Goal: Task Accomplishment & Management: Complete application form

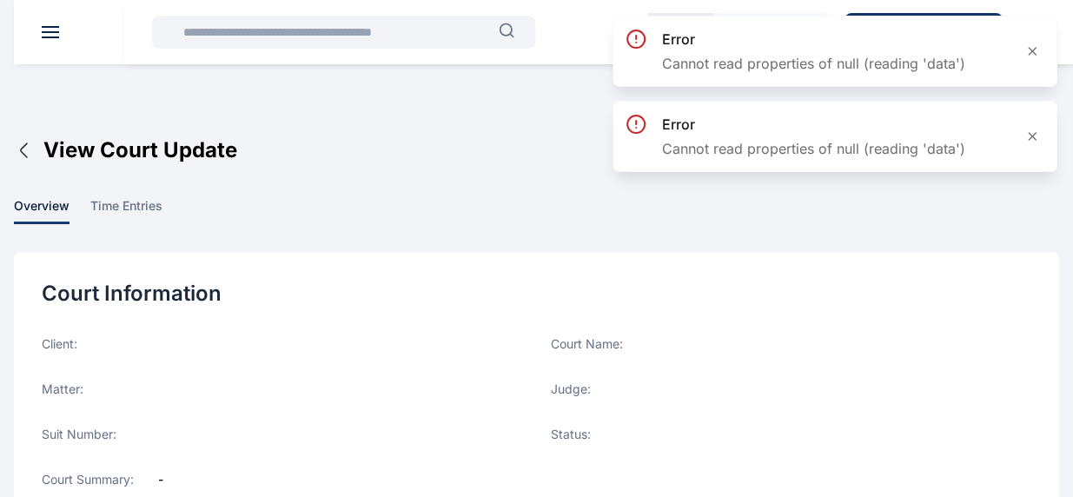
click at [54, 23] on header at bounding box center [550, 32] width 1073 height 64
click at [57, 25] on header at bounding box center [550, 32] width 1073 height 64
click at [60, 27] on header at bounding box center [550, 32] width 1073 height 64
click at [62, 30] on header at bounding box center [550, 32] width 1073 height 64
click at [64, 30] on header at bounding box center [550, 32] width 1073 height 64
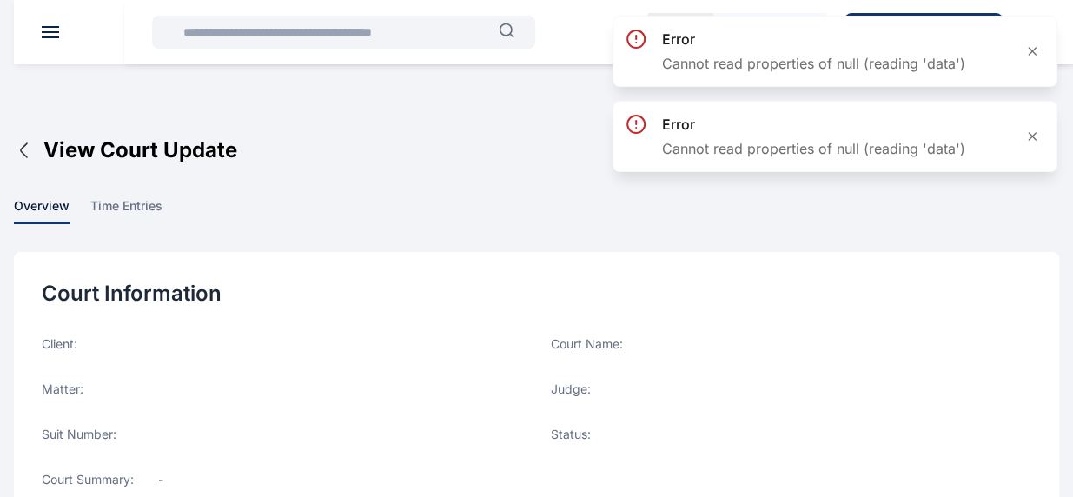
click at [66, 30] on header at bounding box center [550, 32] width 1073 height 64
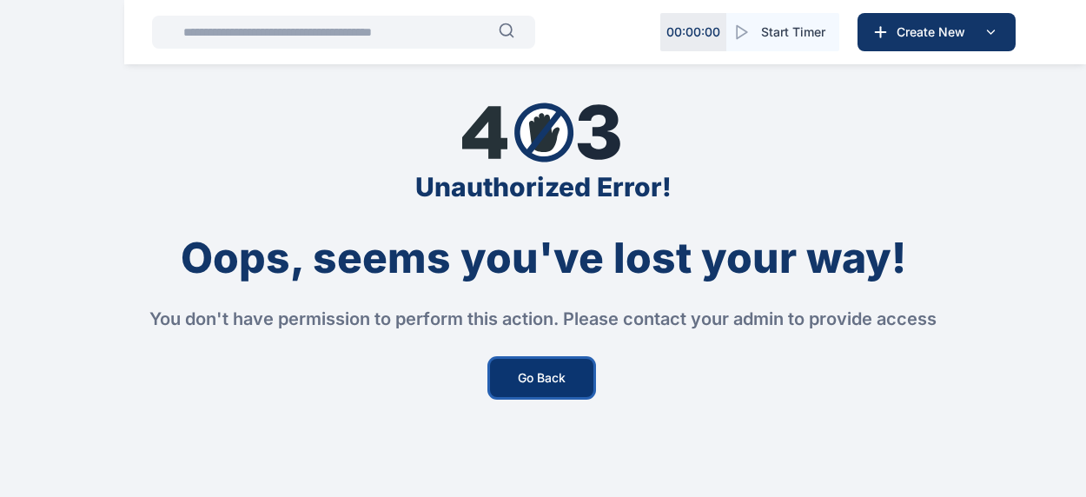
click at [540, 374] on button "Go Back" at bounding box center [541, 378] width 103 height 38
click at [532, 381] on button "Go Back" at bounding box center [541, 378] width 103 height 38
click at [533, 381] on button "Go Back" at bounding box center [541, 378] width 103 height 38
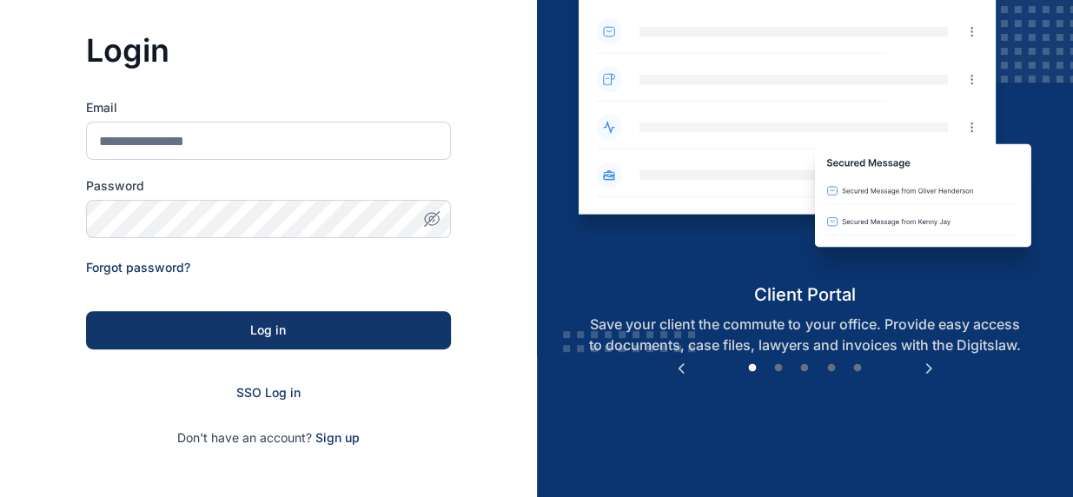
scroll to position [295, 0]
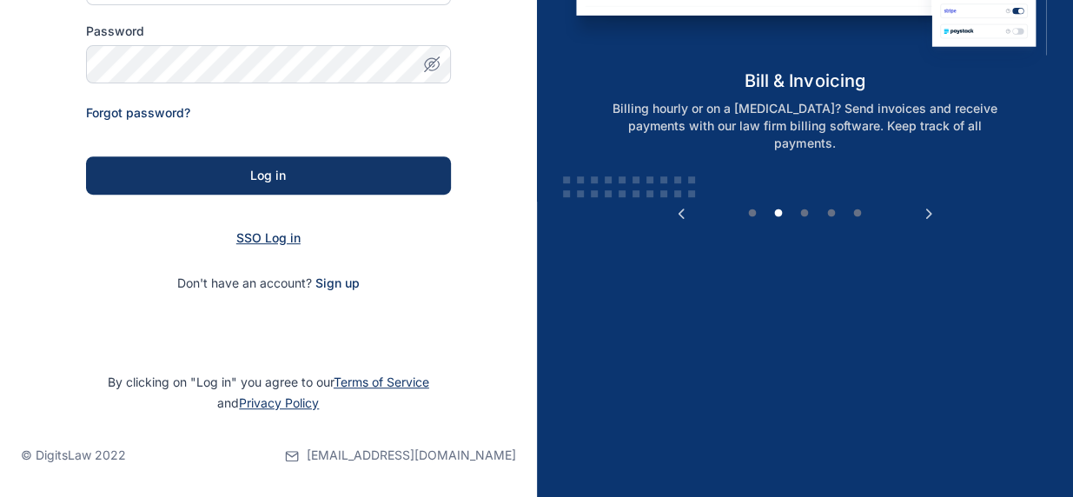
click at [274, 237] on span "SSO Log in" at bounding box center [268, 237] width 64 height 15
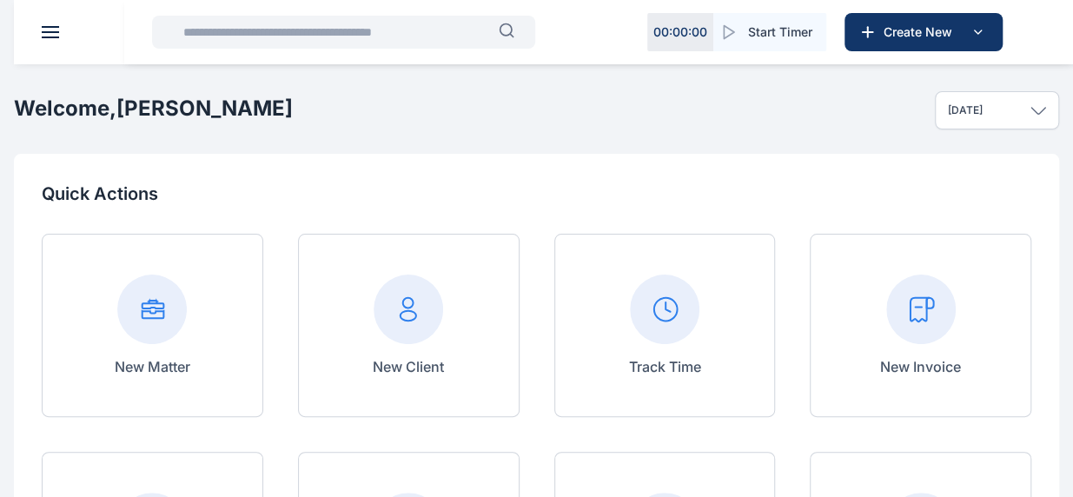
click at [948, 319] on rect at bounding box center [920, 308] width 69 height 69
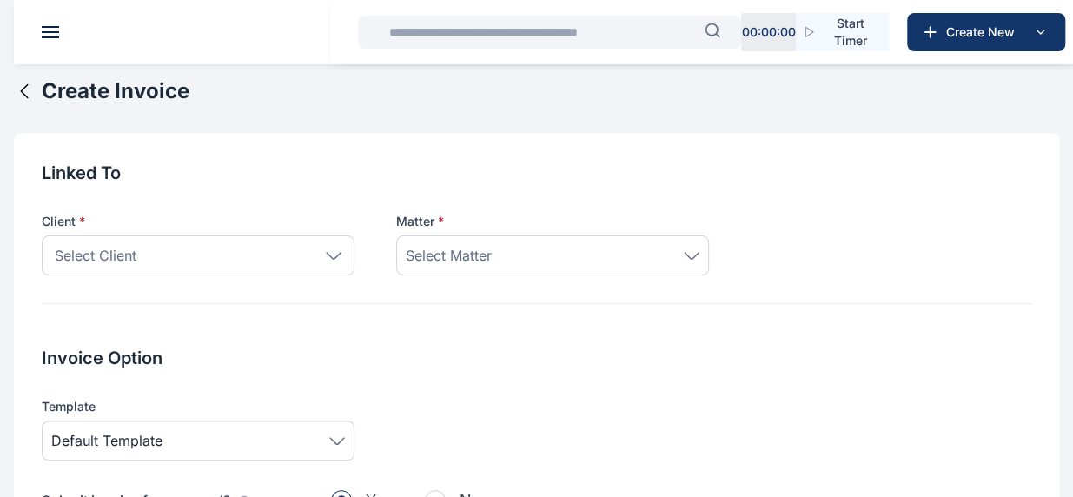
click at [587, 24] on input "text" at bounding box center [542, 32] width 326 height 35
click at [335, 255] on icon at bounding box center [334, 256] width 16 height 8
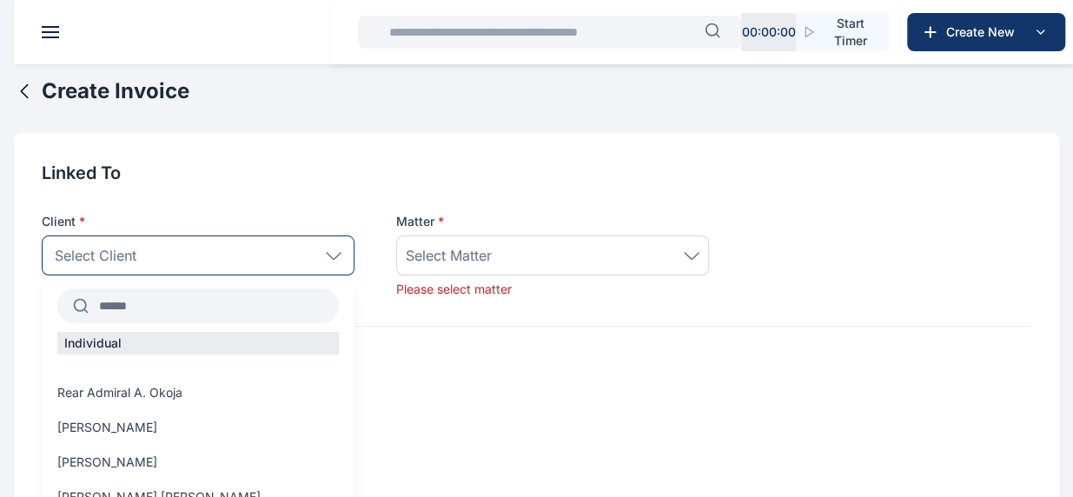
click at [182, 303] on input "text" at bounding box center [214, 305] width 250 height 31
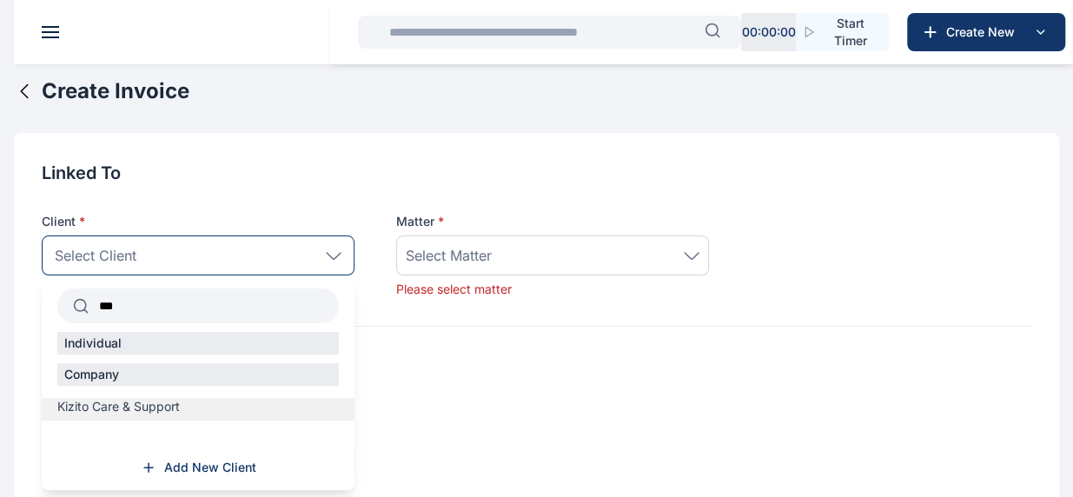
type input "***"
click at [179, 405] on span "Kizito Care & Support" at bounding box center [118, 406] width 122 height 17
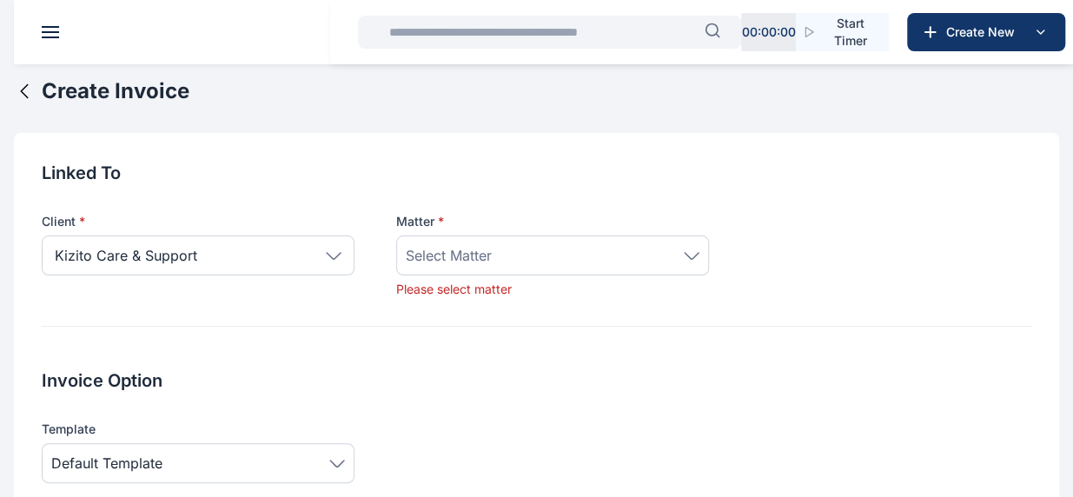
click at [691, 248] on div "Select Matter" at bounding box center [553, 255] width 294 height 21
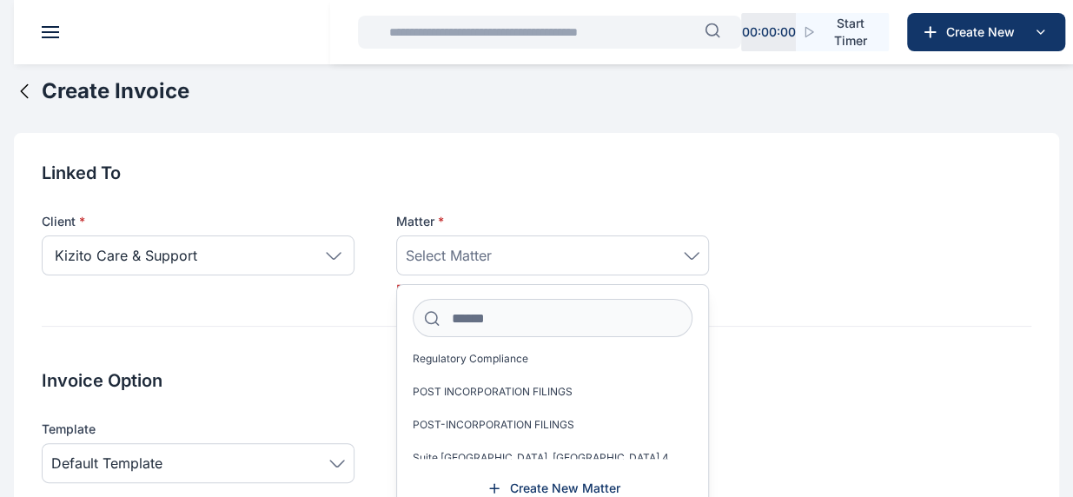
scroll to position [87, 0]
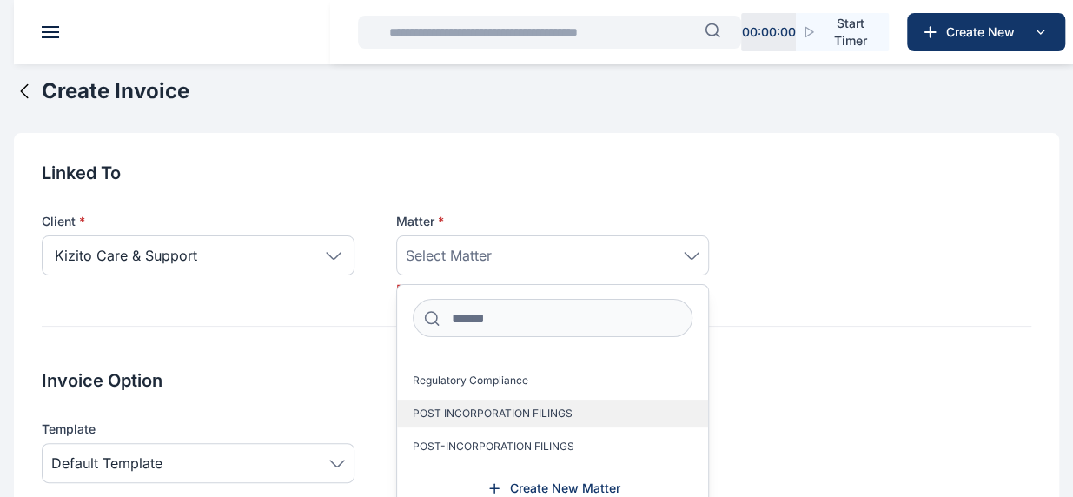
click at [528, 411] on span "POST INCORPORATION FILINGS" at bounding box center [493, 414] width 160 height 14
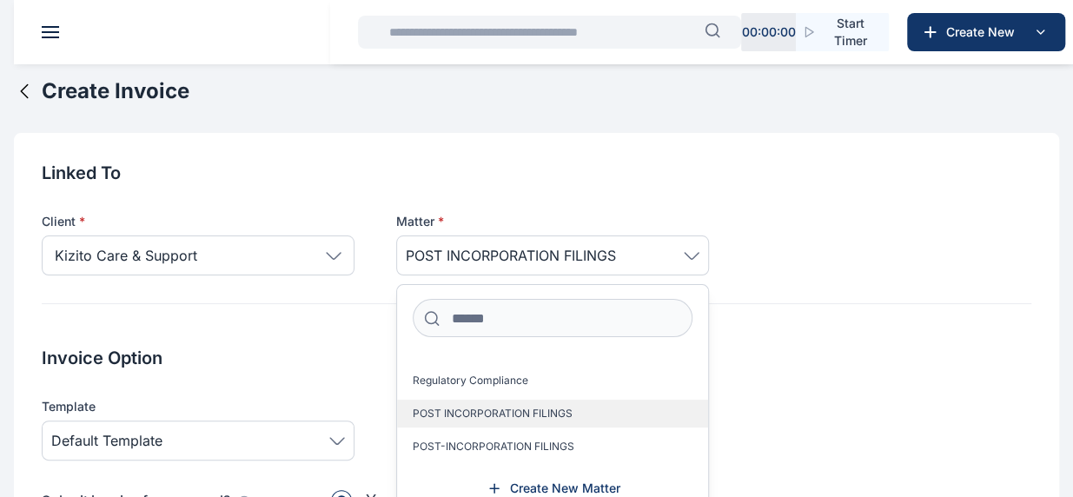
scroll to position [202, 0]
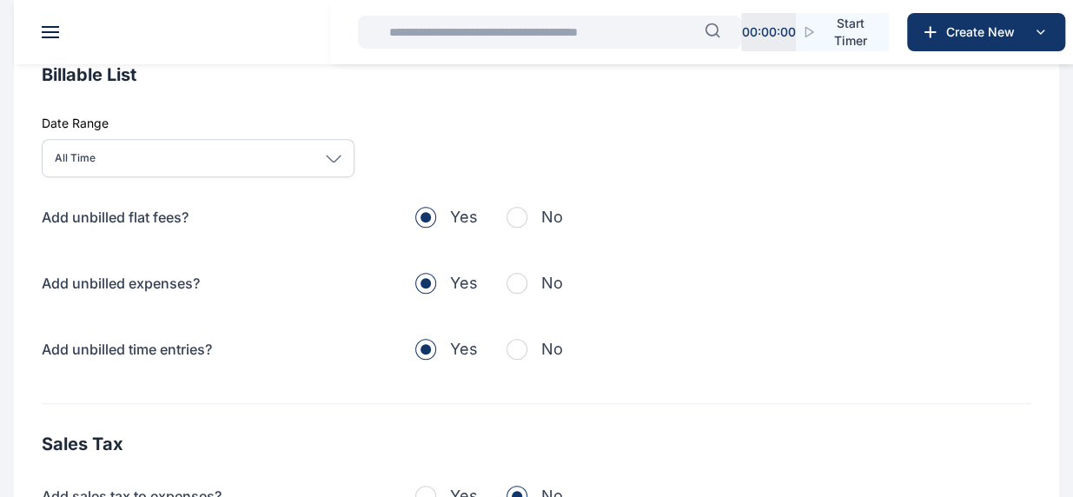
scroll to position [521, 0]
click at [525, 213] on span "button" at bounding box center [516, 216] width 21 height 21
click at [525, 283] on span "button" at bounding box center [516, 282] width 21 height 21
click at [526, 344] on span "button" at bounding box center [516, 348] width 21 height 21
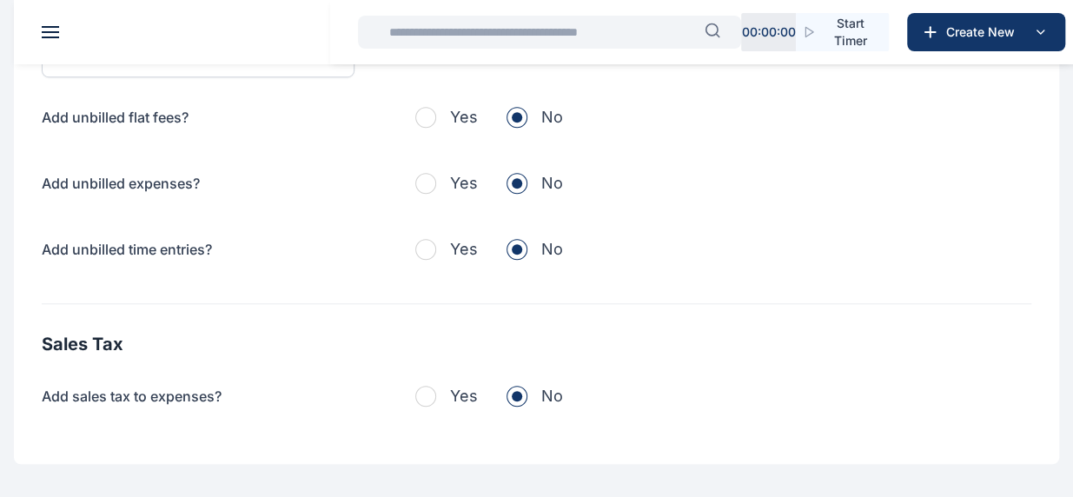
scroll to position [707, 0]
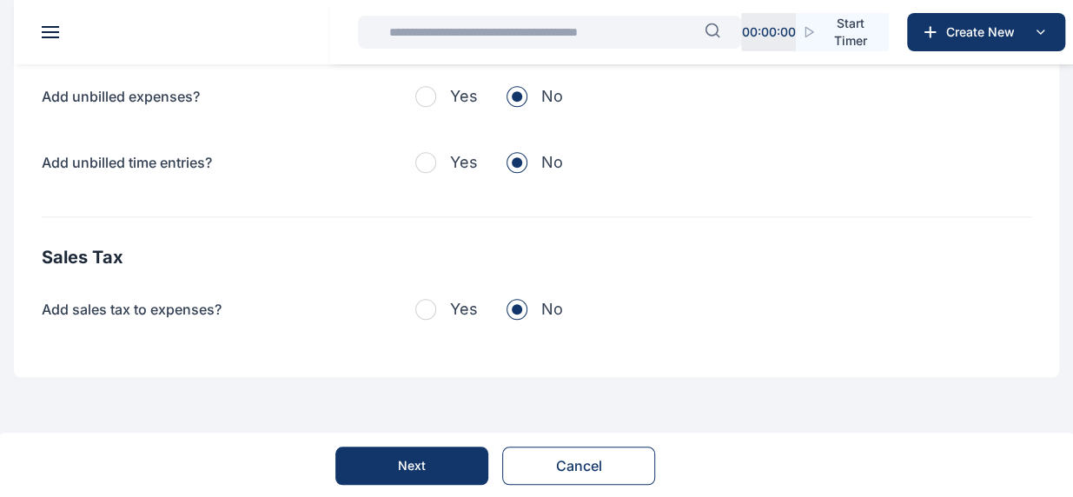
click at [379, 460] on button "Next" at bounding box center [411, 465] width 153 height 38
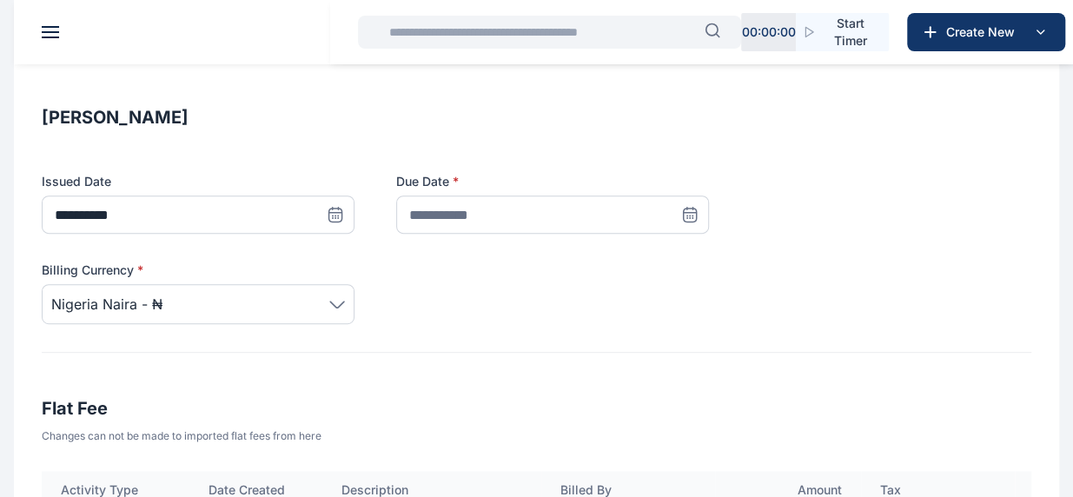
scroll to position [261, 0]
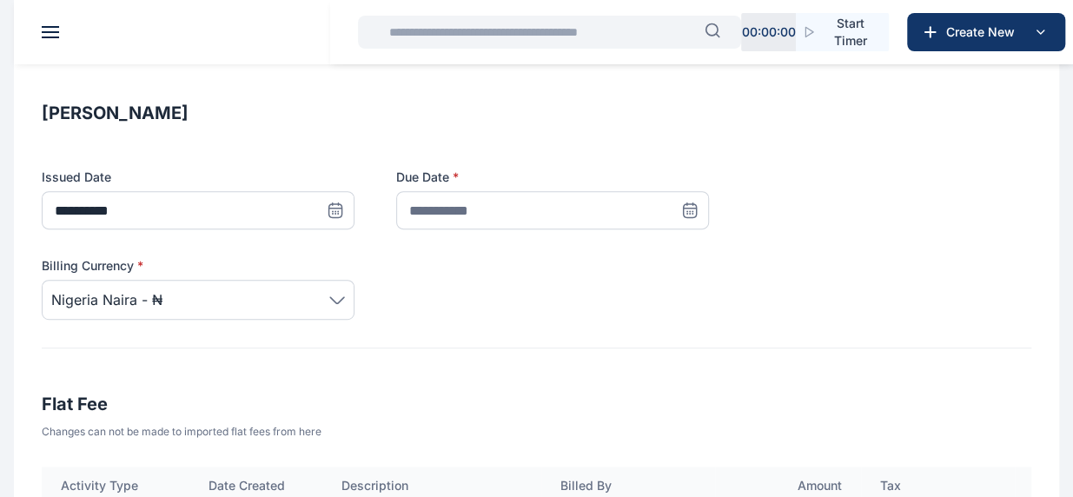
click at [344, 215] on icon at bounding box center [335, 210] width 17 height 17
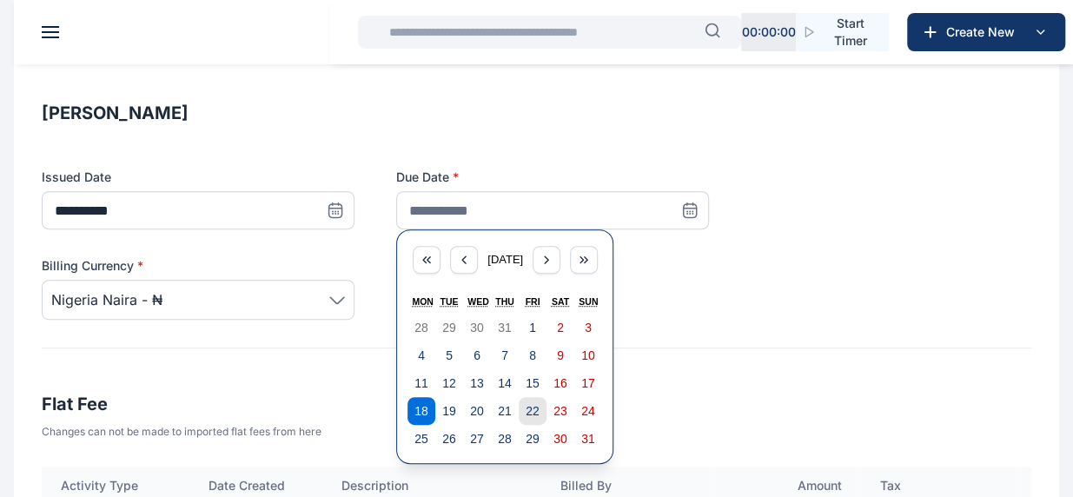
click at [532, 414] on abbr "22" at bounding box center [533, 411] width 14 height 14
type input "**********"
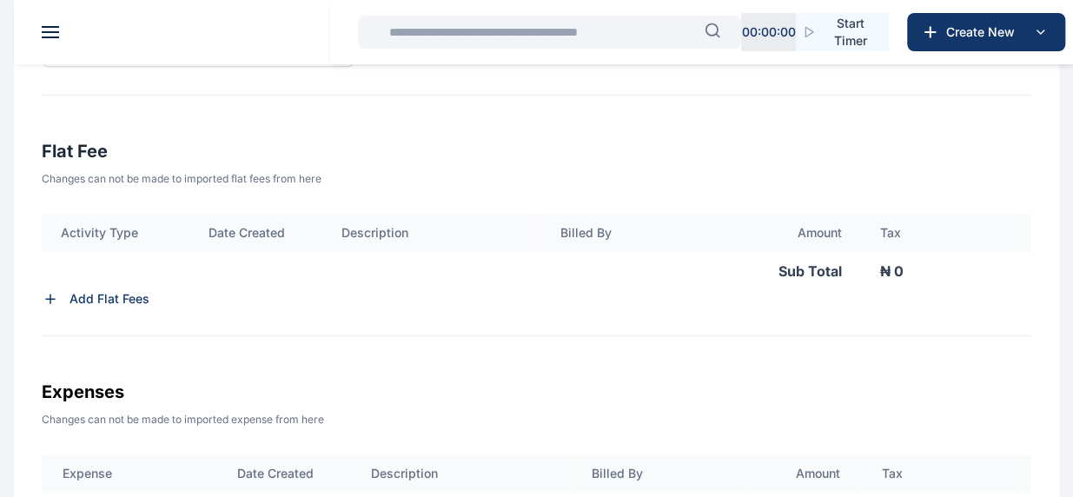
scroll to position [521, 0]
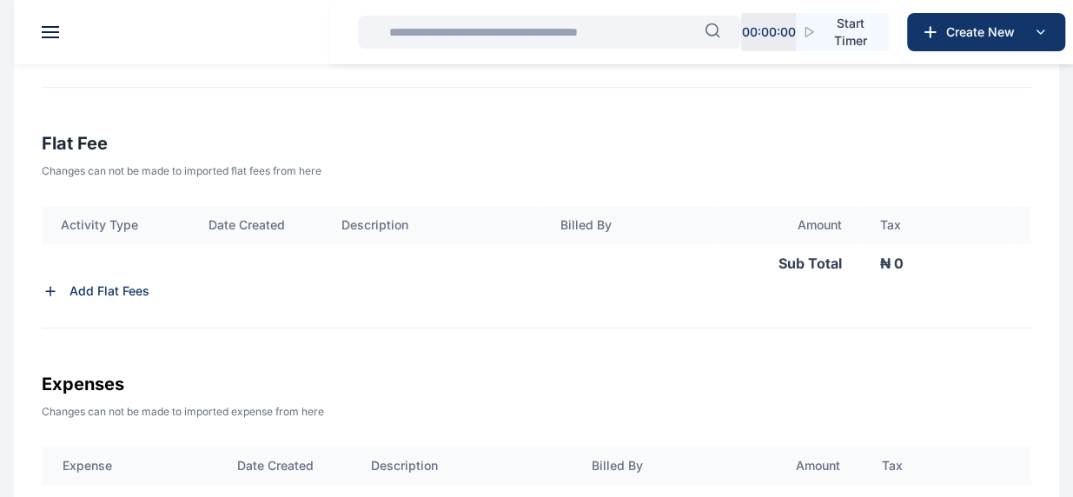
click at [114, 289] on p "Add Flat Fees" at bounding box center [109, 290] width 80 height 17
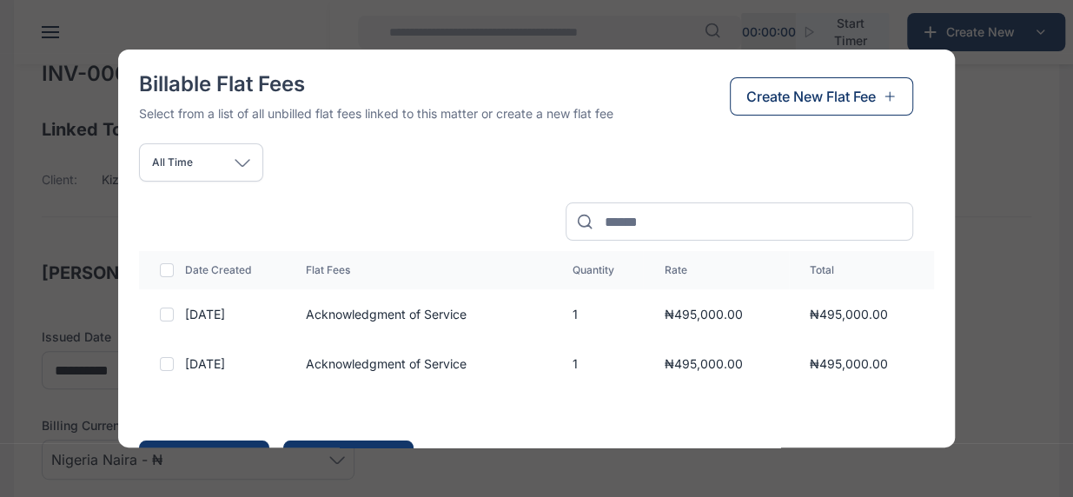
scroll to position [0, 0]
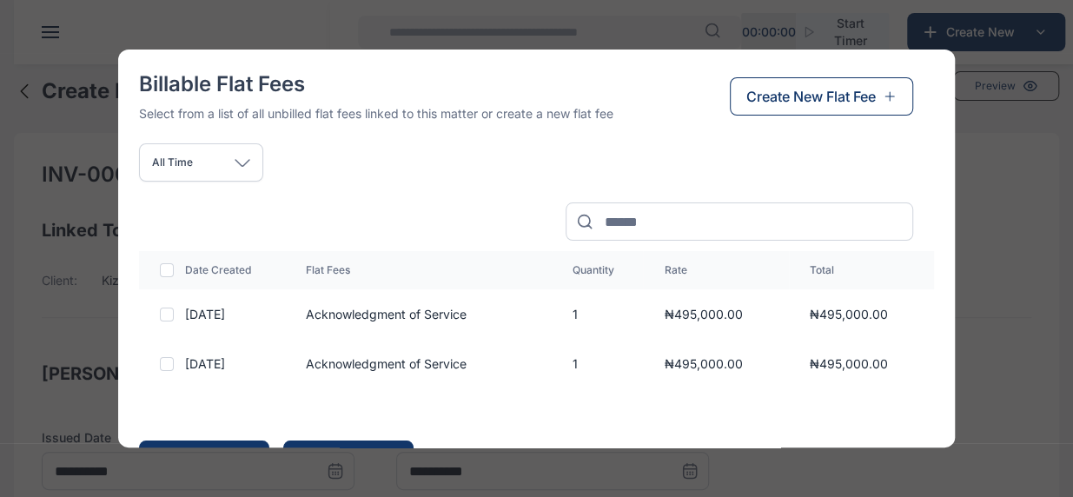
click at [989, 230] on div "Billable Flat Fees Select from a list of all unbilled flat fees linked to this …" at bounding box center [536, 248] width 1073 height 497
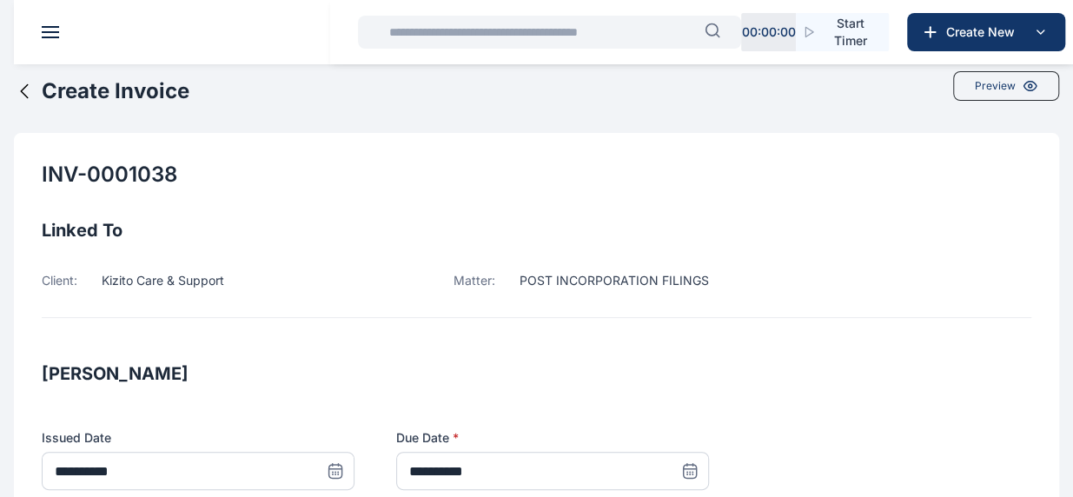
click at [17, 96] on icon at bounding box center [24, 91] width 21 height 21
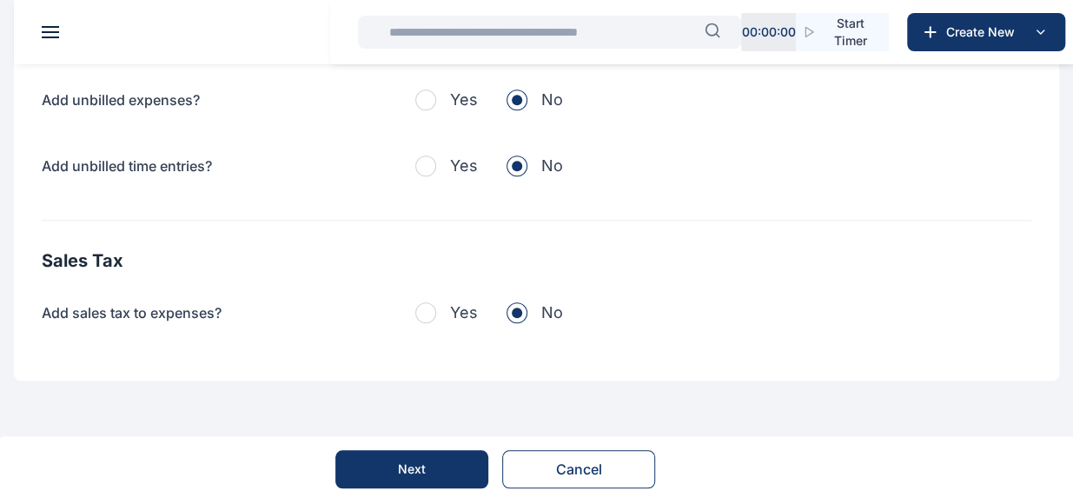
scroll to position [707, 0]
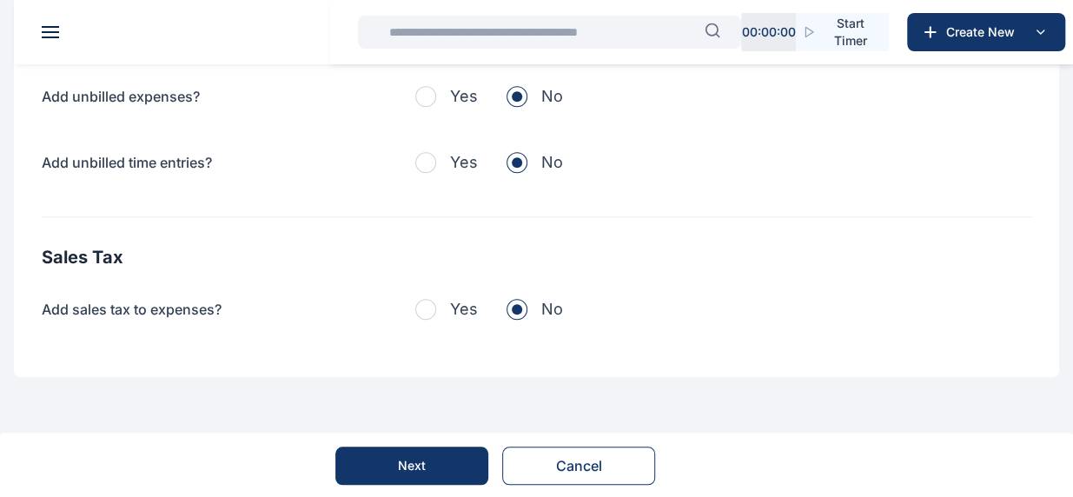
click at [376, 471] on button "Next" at bounding box center [411, 465] width 153 height 38
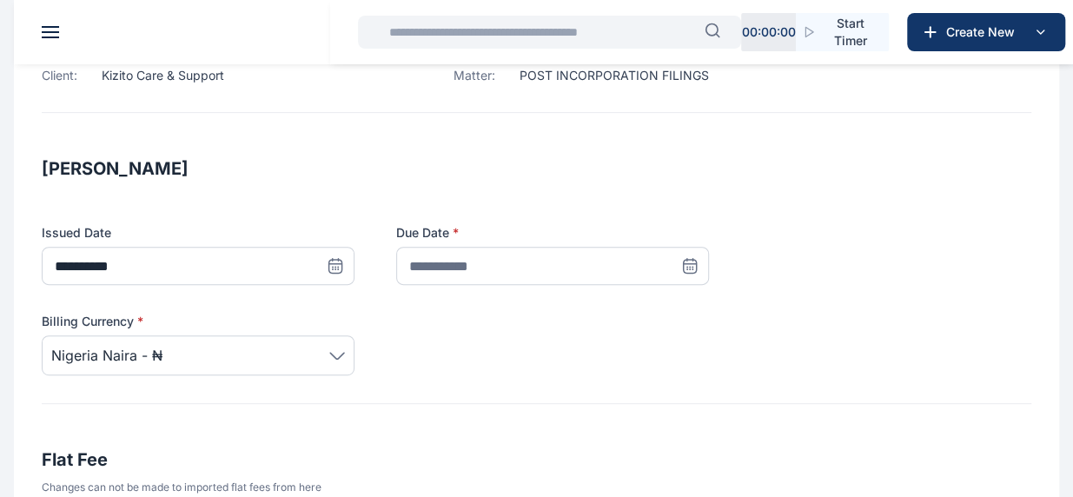
scroll to position [261, 0]
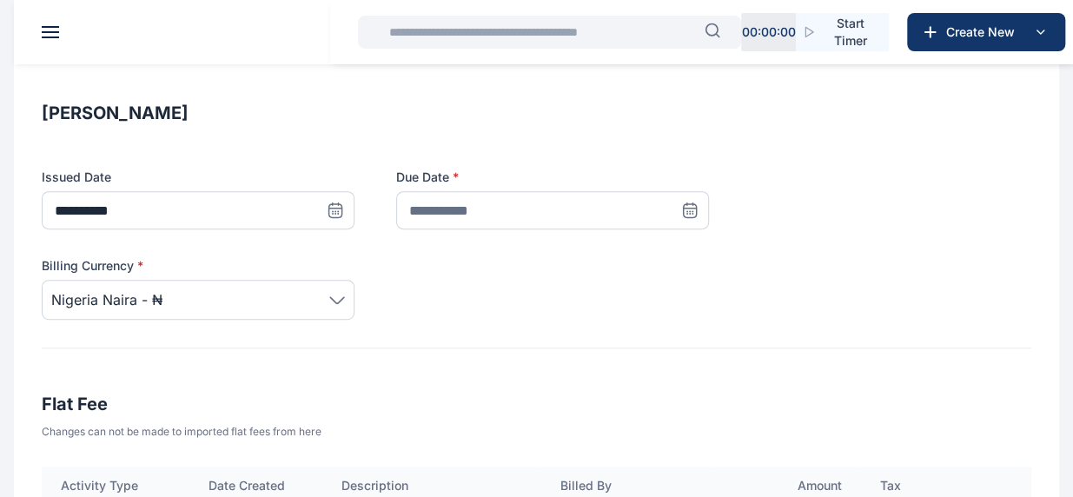
click at [354, 221] on span at bounding box center [335, 210] width 38 height 38
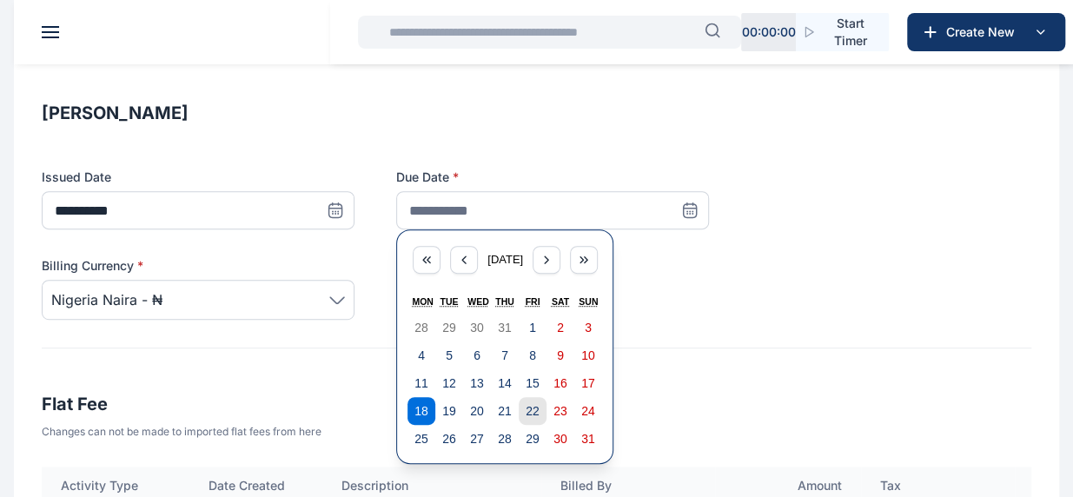
click at [530, 407] on abbr "22" at bounding box center [533, 411] width 14 height 14
type input "**********"
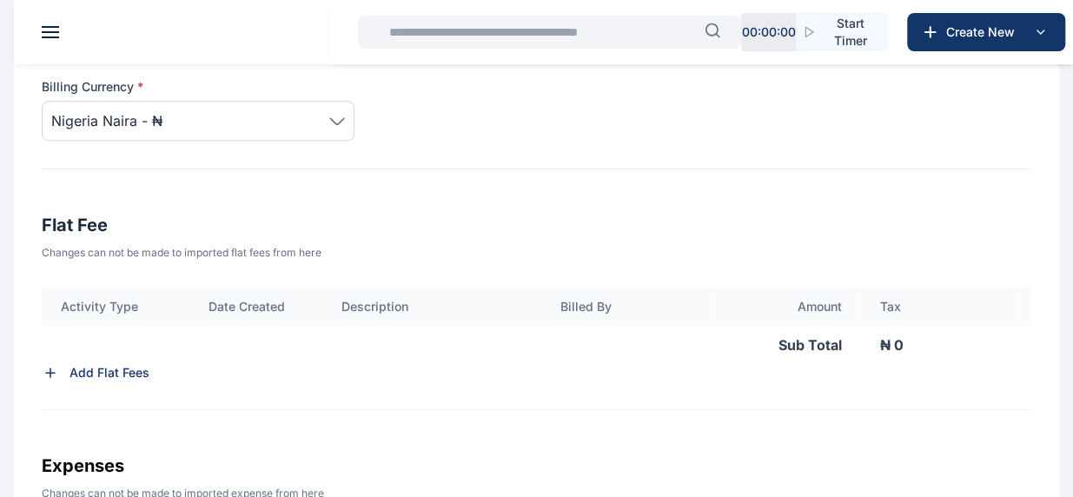
scroll to position [521, 0]
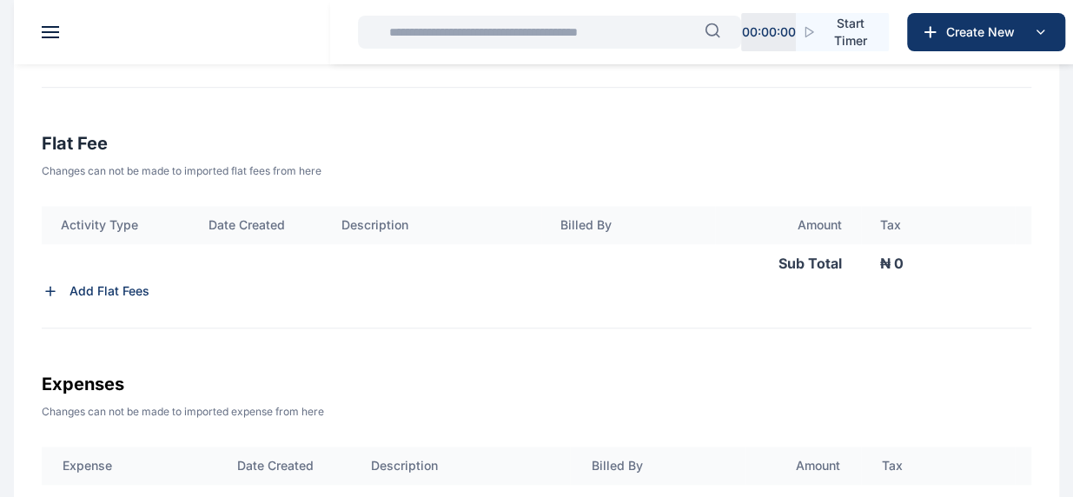
click at [56, 288] on icon at bounding box center [50, 290] width 17 height 17
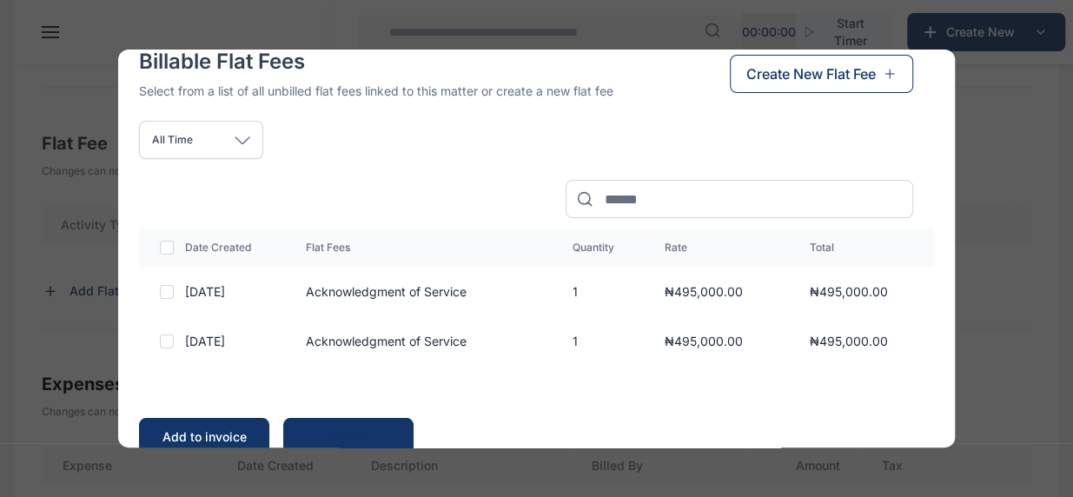
scroll to position [0, 0]
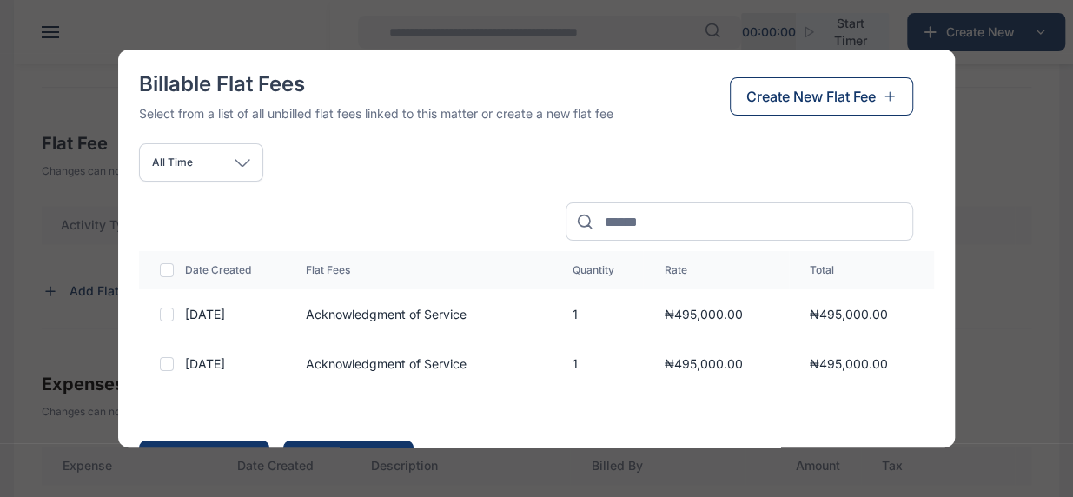
click at [746, 101] on span "Create New Flat Fee" at bounding box center [810, 96] width 129 height 21
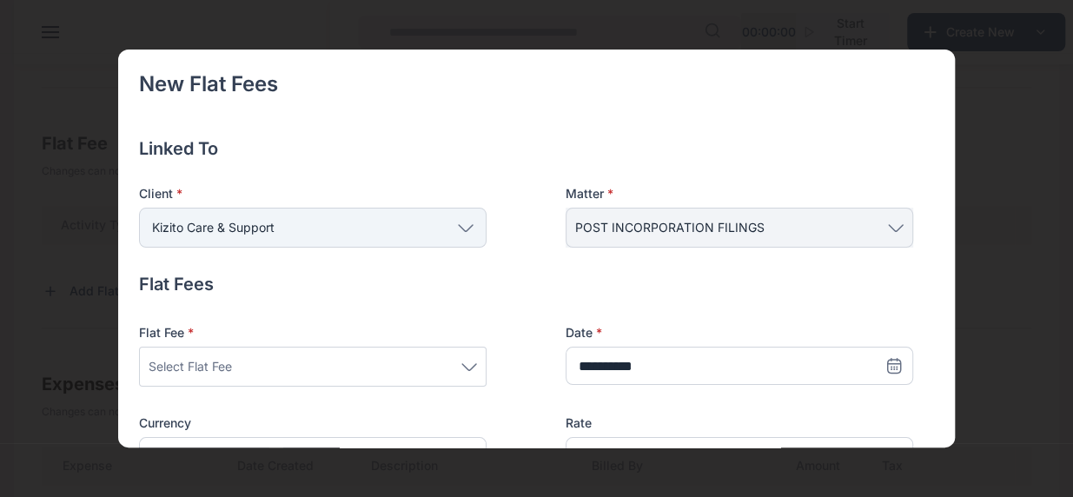
click at [471, 365] on icon at bounding box center [469, 367] width 16 height 8
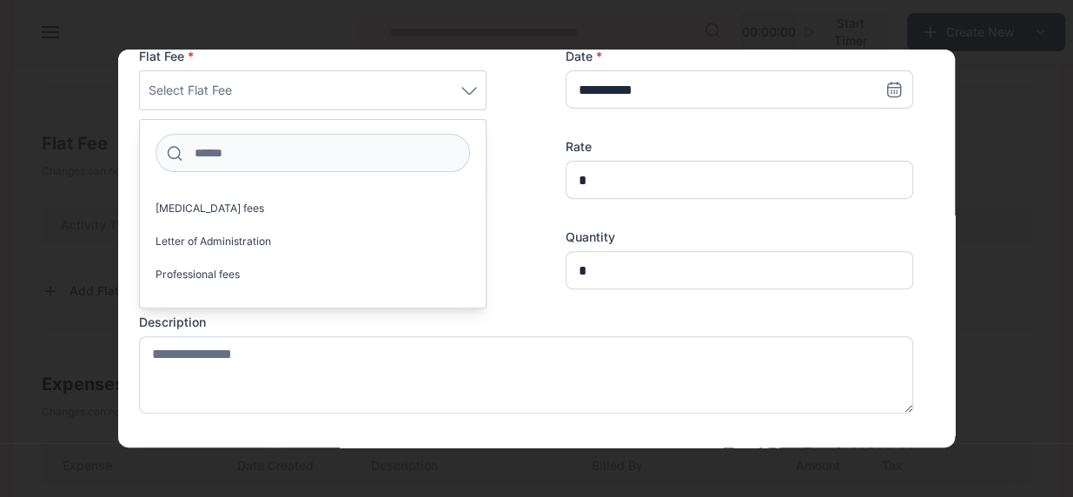
scroll to position [434, 0]
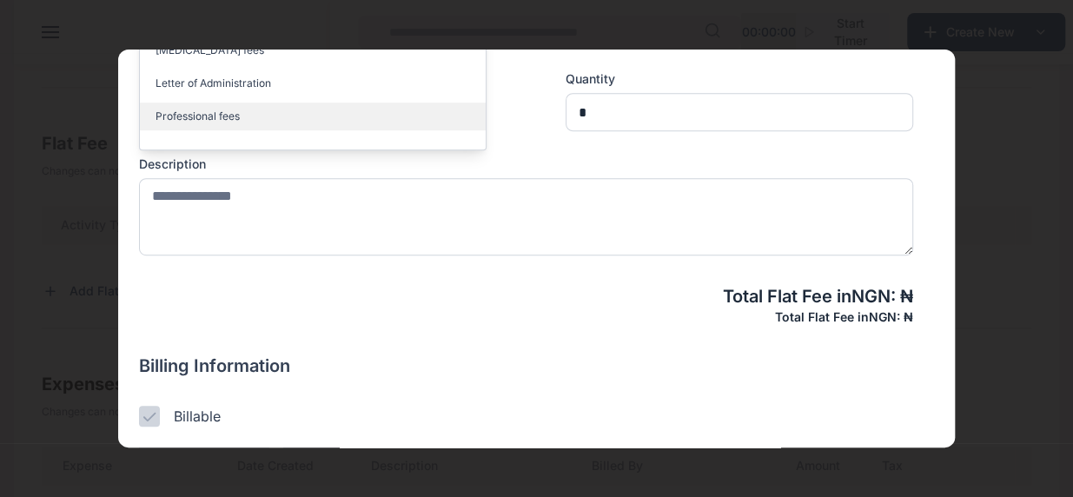
click at [283, 125] on label "Professional fees" at bounding box center [313, 117] width 346 height 28
click at [400, 117] on label "Professional fees" at bounding box center [313, 117] width 346 height 28
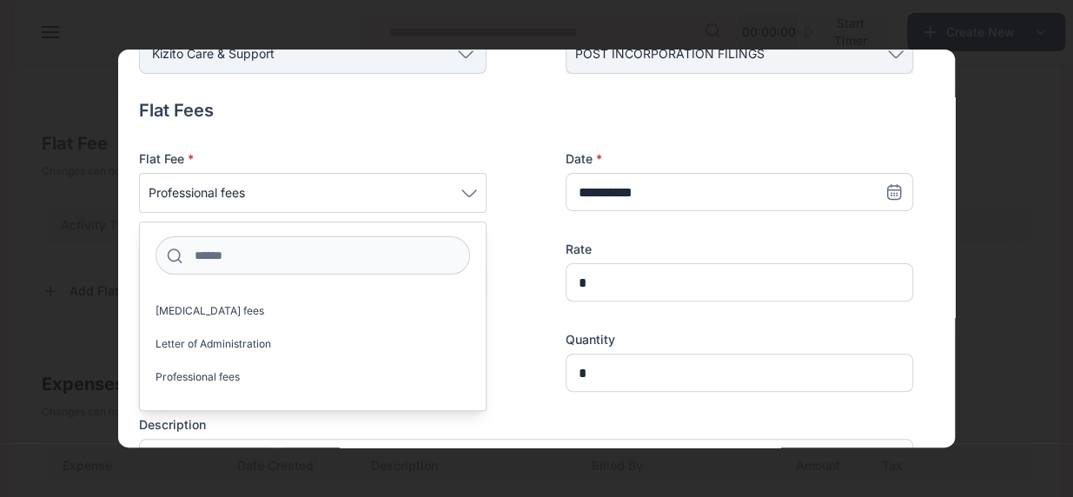
scroll to position [261, 0]
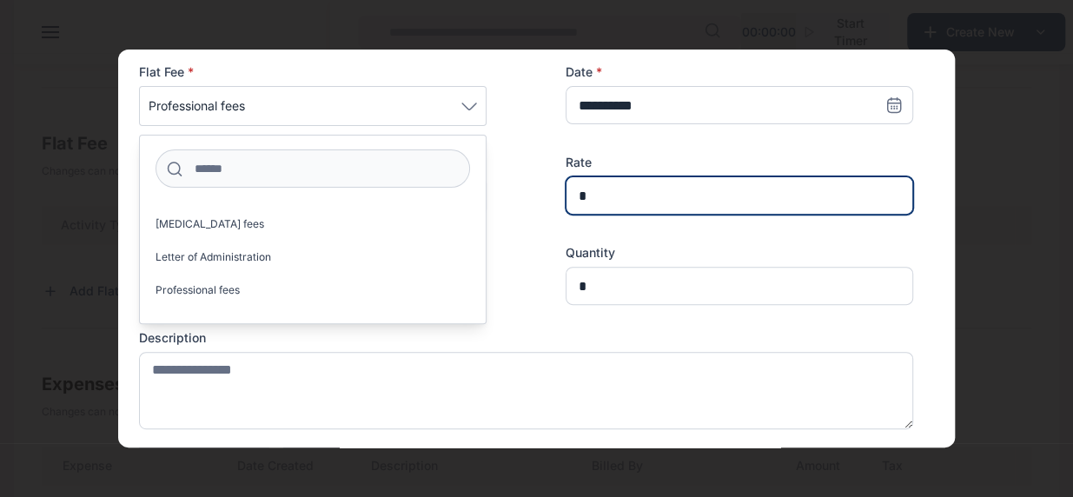
click at [630, 185] on input "*" at bounding box center [738, 195] width 347 height 38
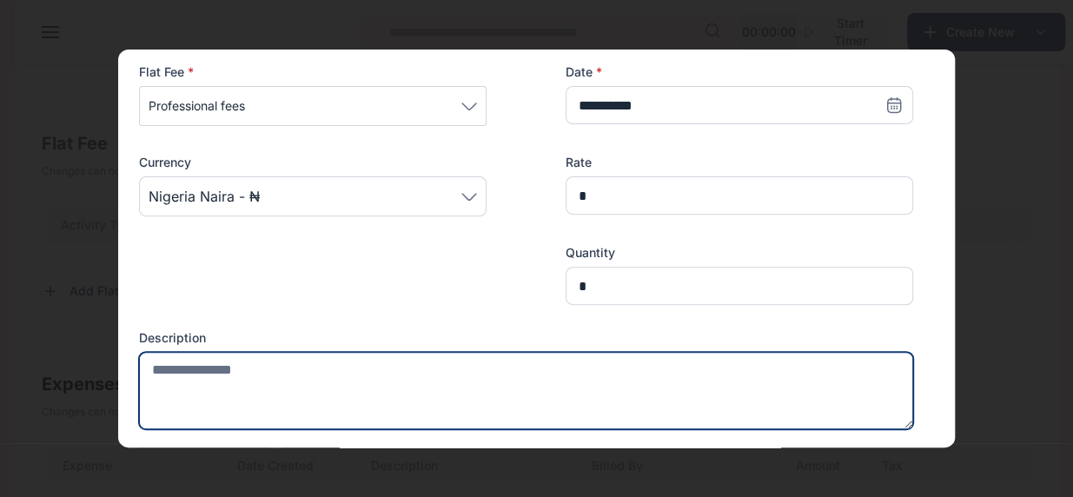
click at [411, 362] on textarea at bounding box center [526, 390] width 774 height 77
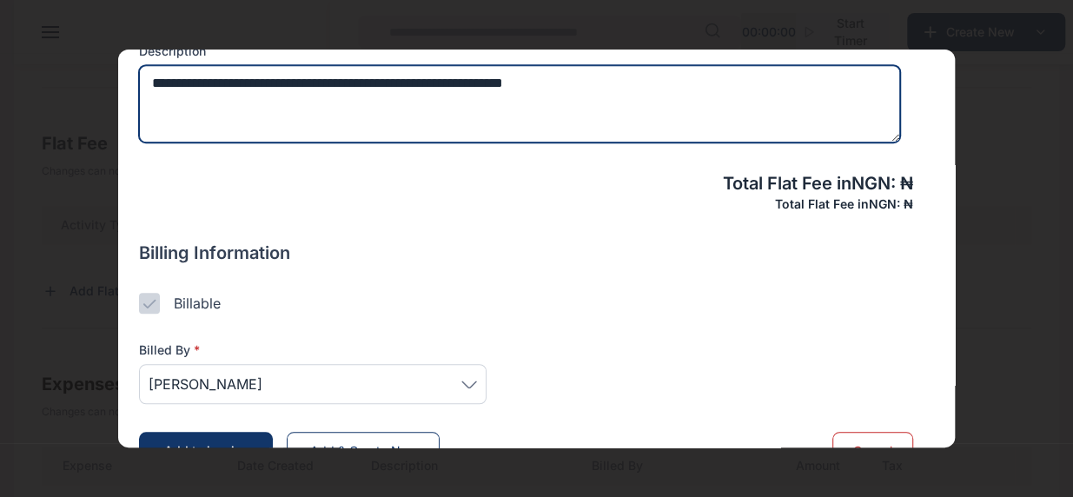
scroll to position [589, 0]
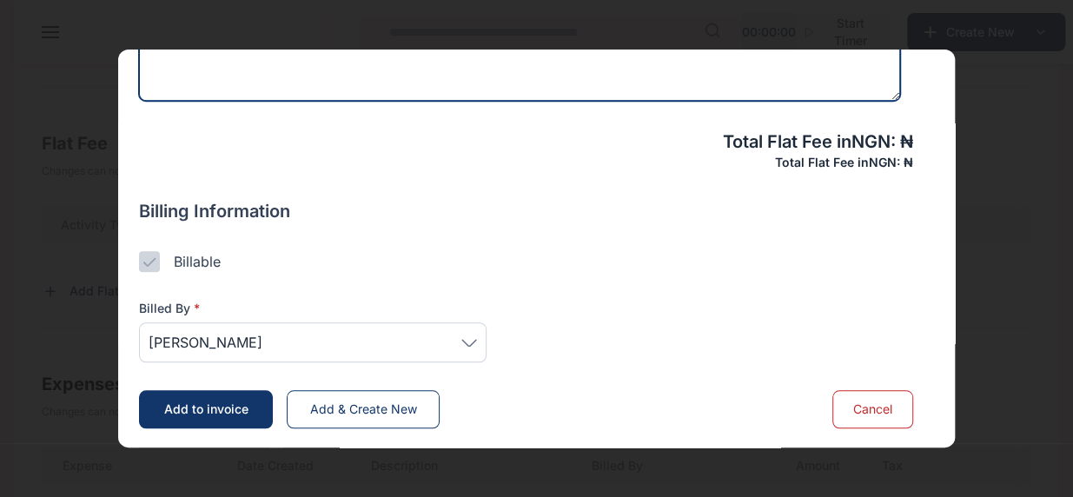
type textarea "**********"
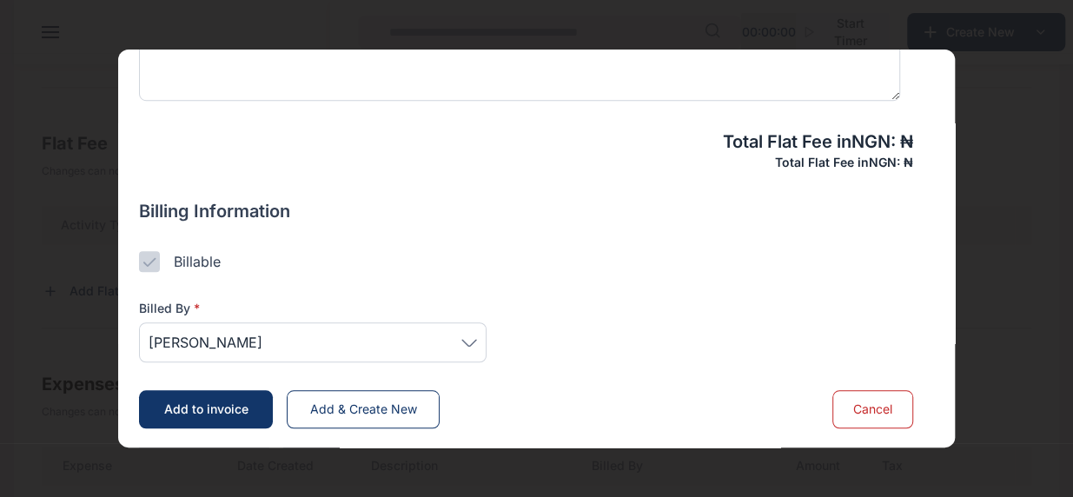
click at [442, 338] on span "[PERSON_NAME]" at bounding box center [313, 342] width 328 height 21
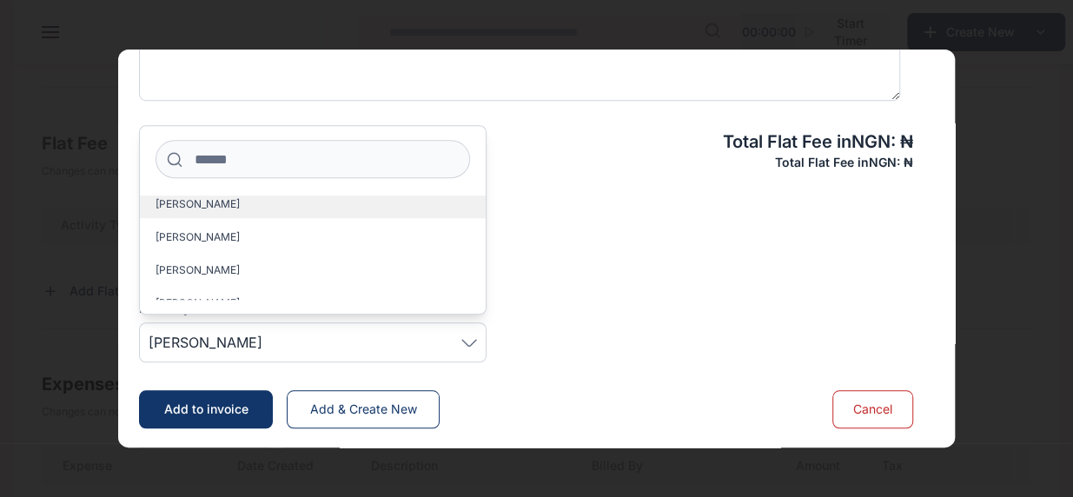
scroll to position [87, 0]
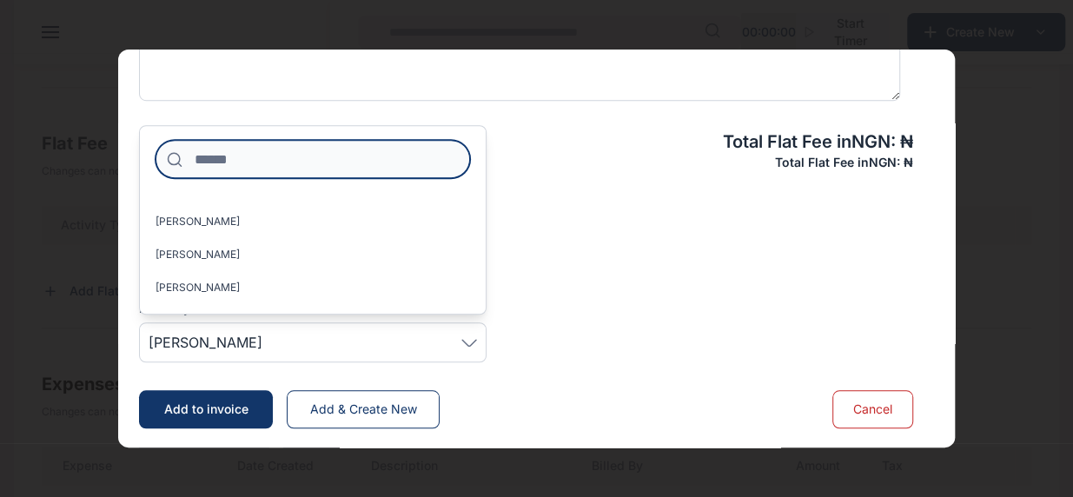
click at [295, 157] on input at bounding box center [312, 159] width 314 height 38
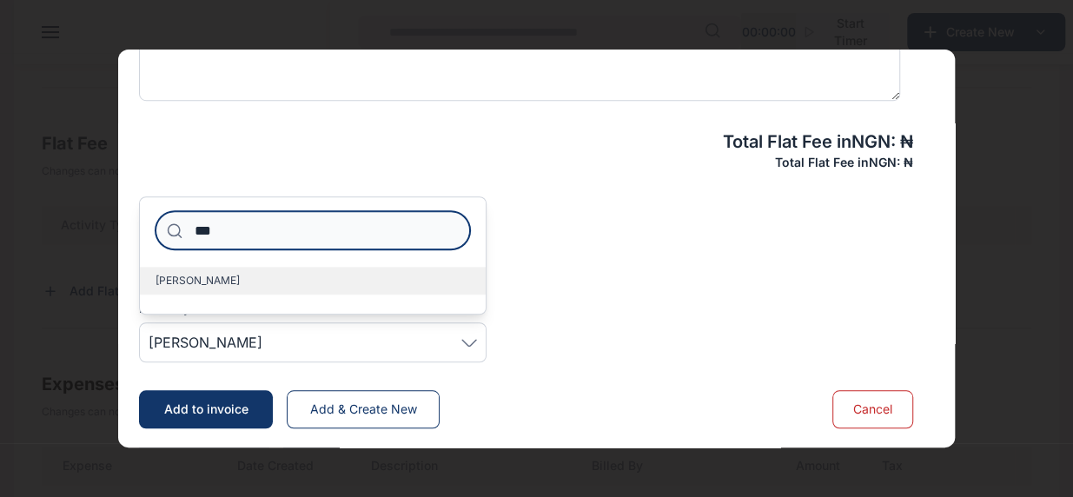
type input "***"
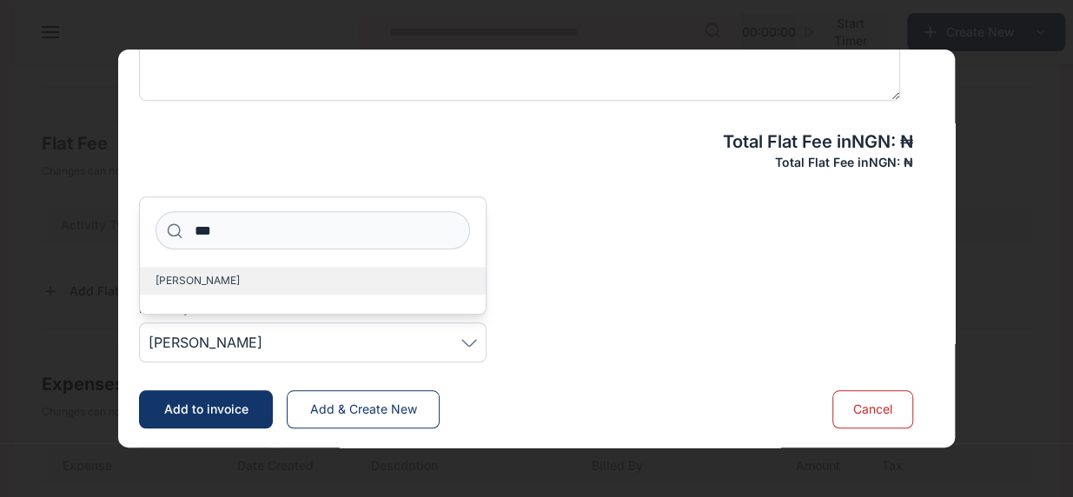
click at [331, 281] on label "[PERSON_NAME]" at bounding box center [313, 281] width 346 height 28
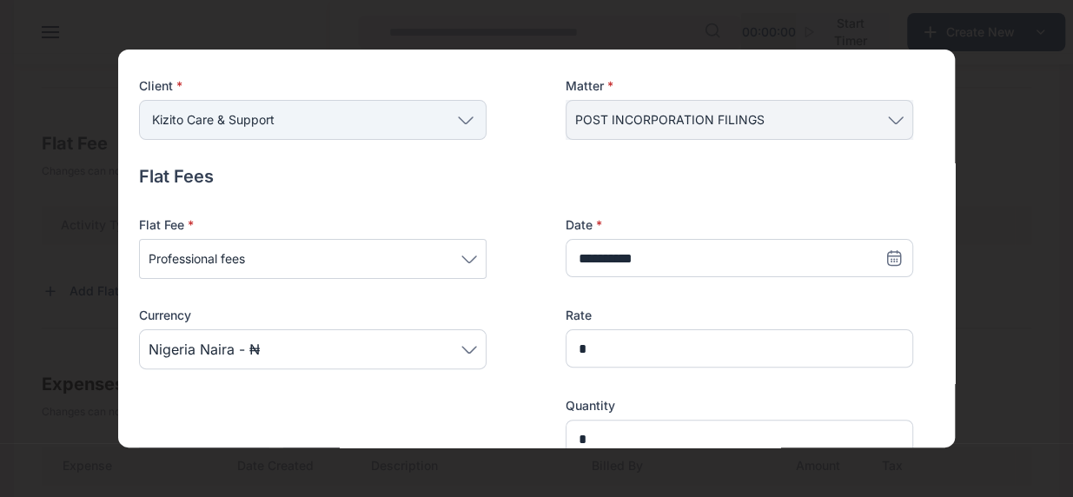
scroll to position [68, 0]
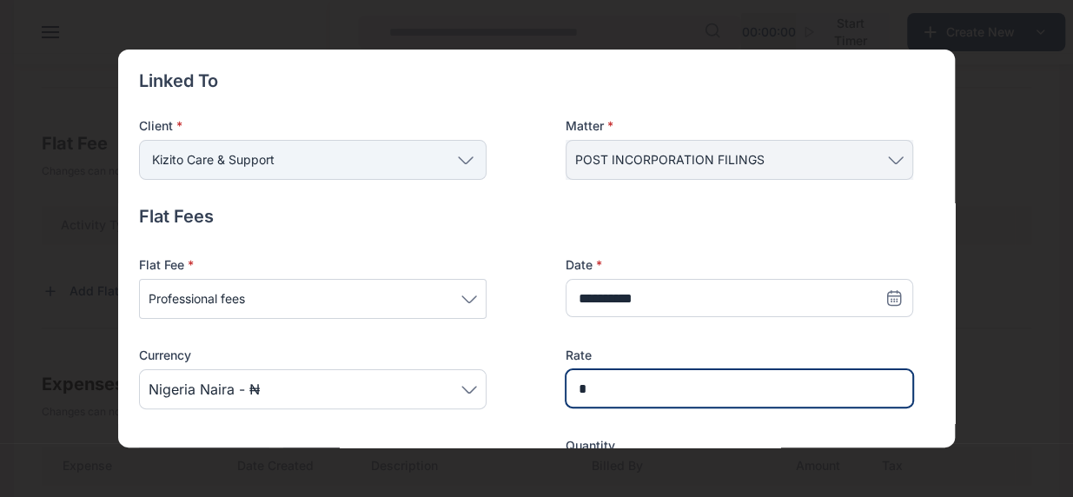
click at [622, 387] on input "*" at bounding box center [738, 388] width 347 height 38
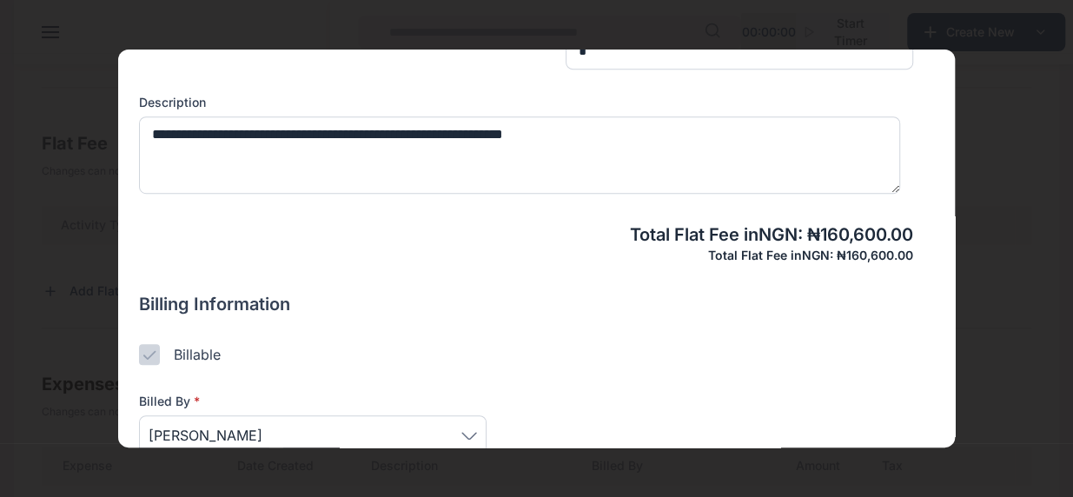
scroll to position [589, 0]
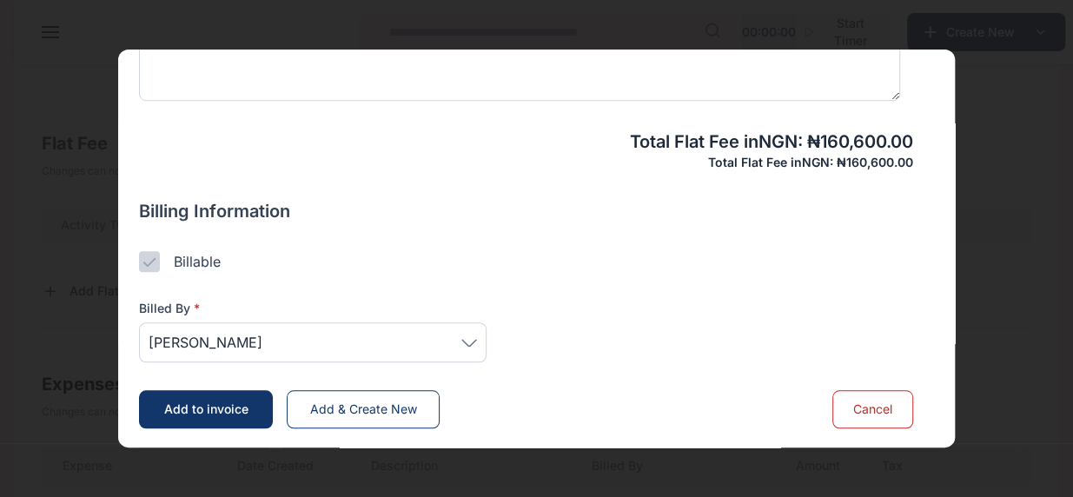
type input "*******"
click at [214, 409] on span "Add to invoice" at bounding box center [206, 408] width 84 height 15
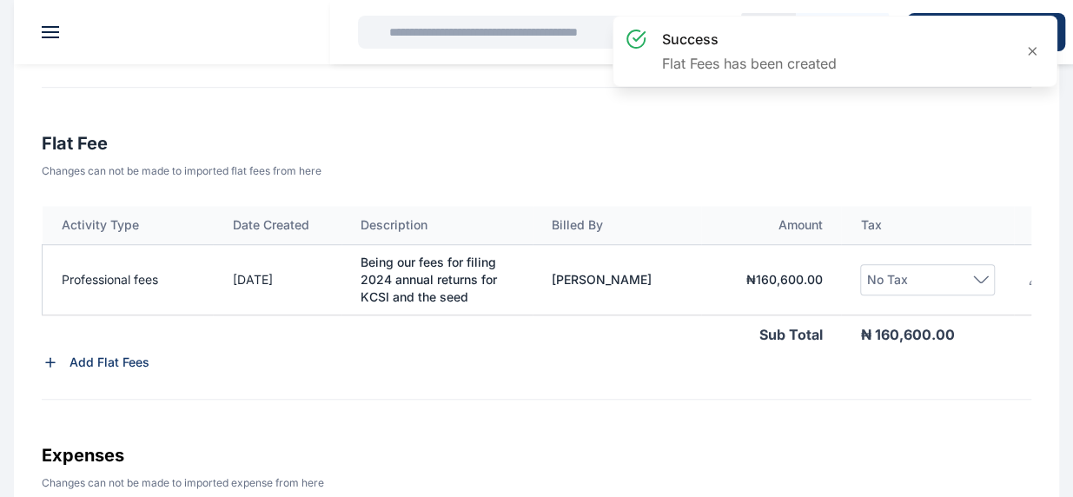
click at [979, 284] on div "No Tax" at bounding box center [927, 279] width 122 height 21
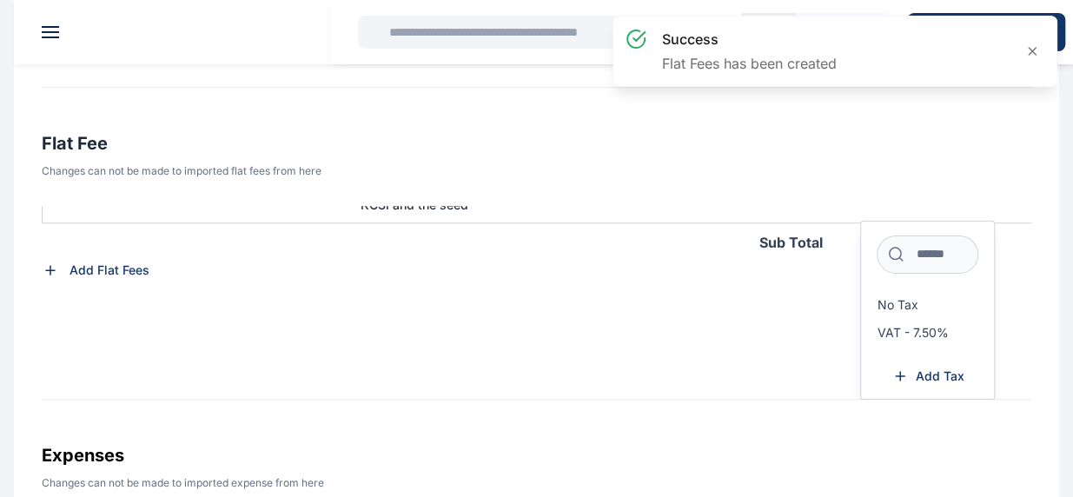
scroll to position [92, 0]
click at [938, 326] on span "VAT - 7.50%" at bounding box center [911, 333] width 71 height 14
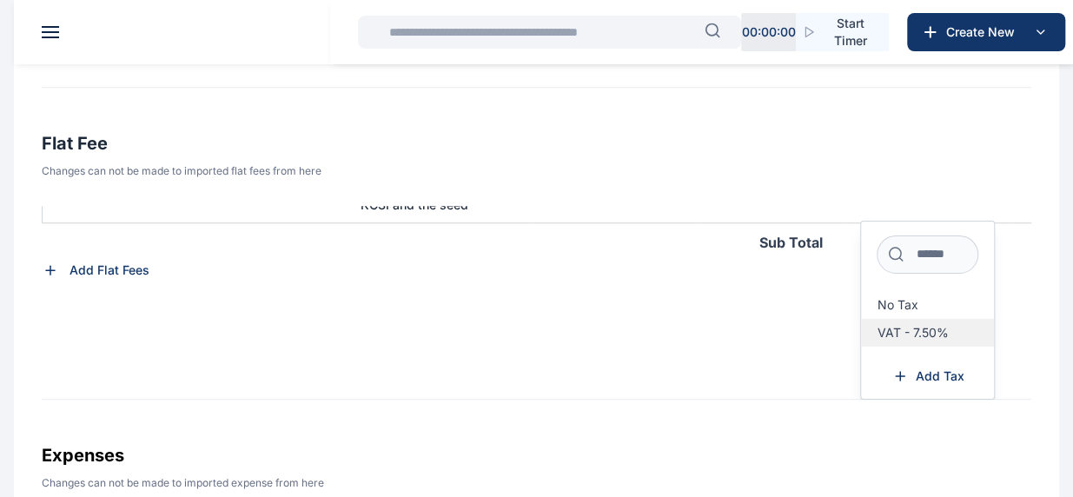
click at [890, 340] on label "VAT - 7.50%" at bounding box center [927, 333] width 133 height 28
click at [883, 329] on span "VAT - 7.50%" at bounding box center [911, 333] width 71 height 14
click at [777, 337] on div "Activity Type Date Created Description Billed By Amount Tax Professional fees […" at bounding box center [536, 303] width 989 height 194
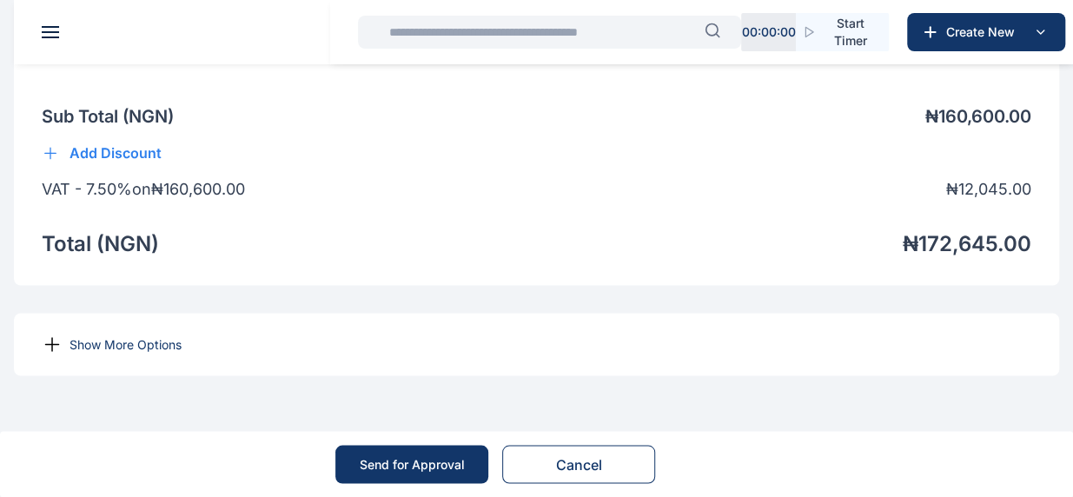
scroll to position [1397, 0]
click at [135, 341] on p "Show More Options" at bounding box center [125, 343] width 112 height 17
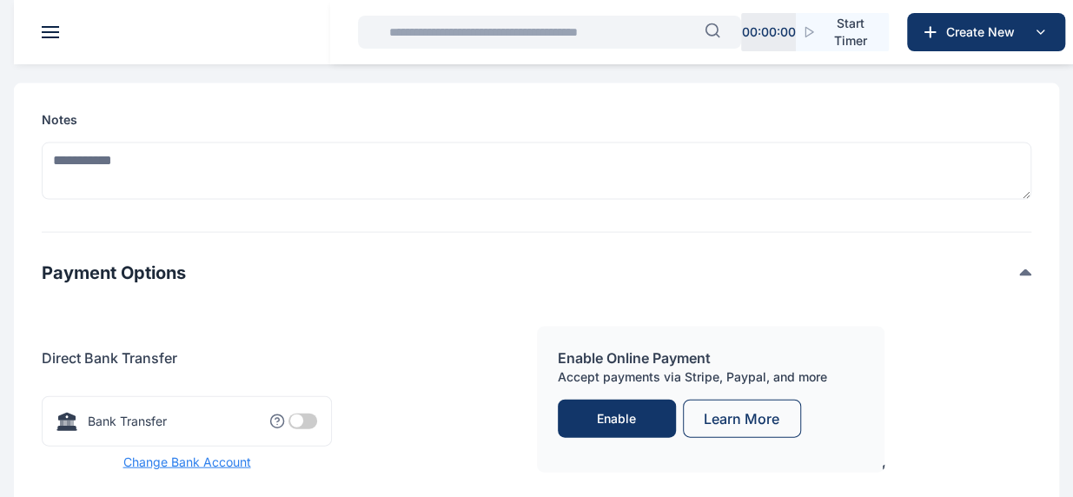
scroll to position [1744, 0]
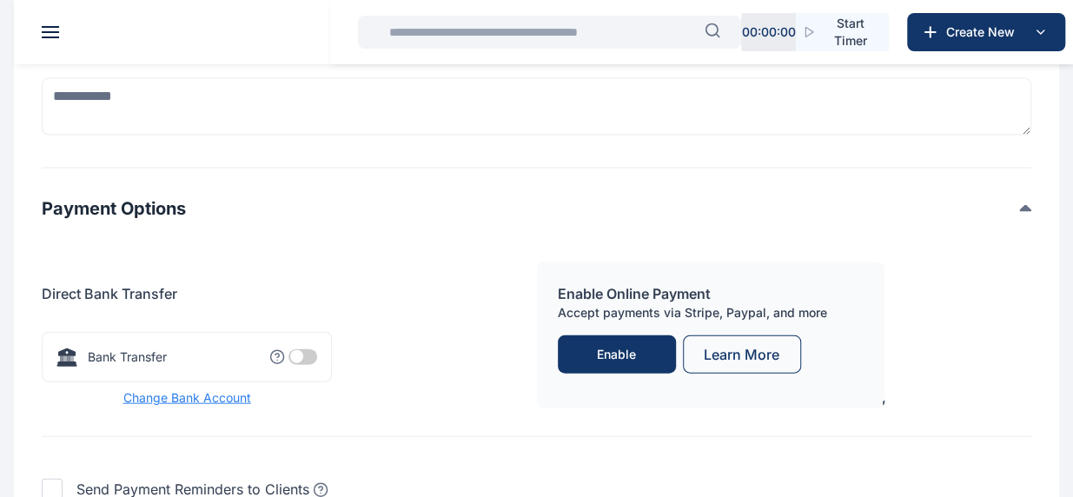
click at [301, 365] on span at bounding box center [302, 357] width 29 height 16
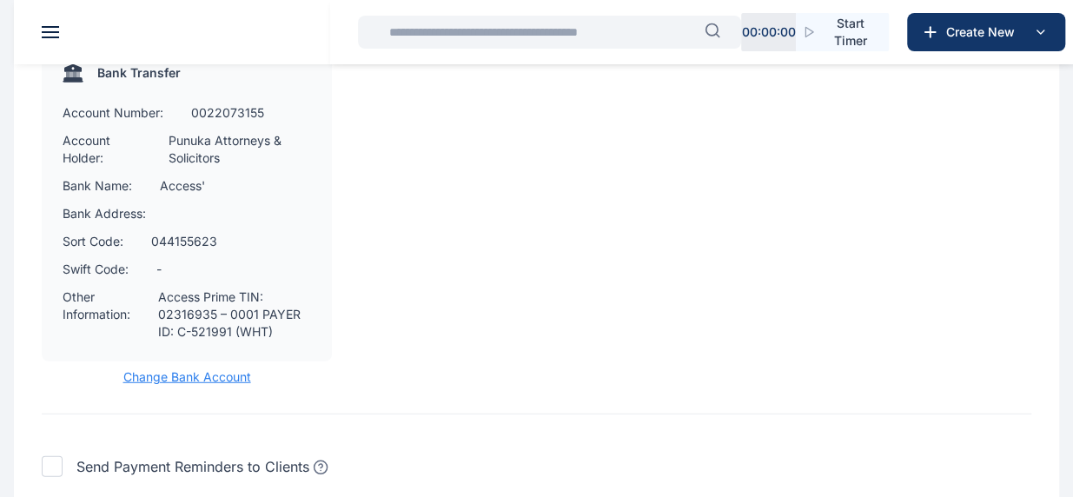
scroll to position [2285, 0]
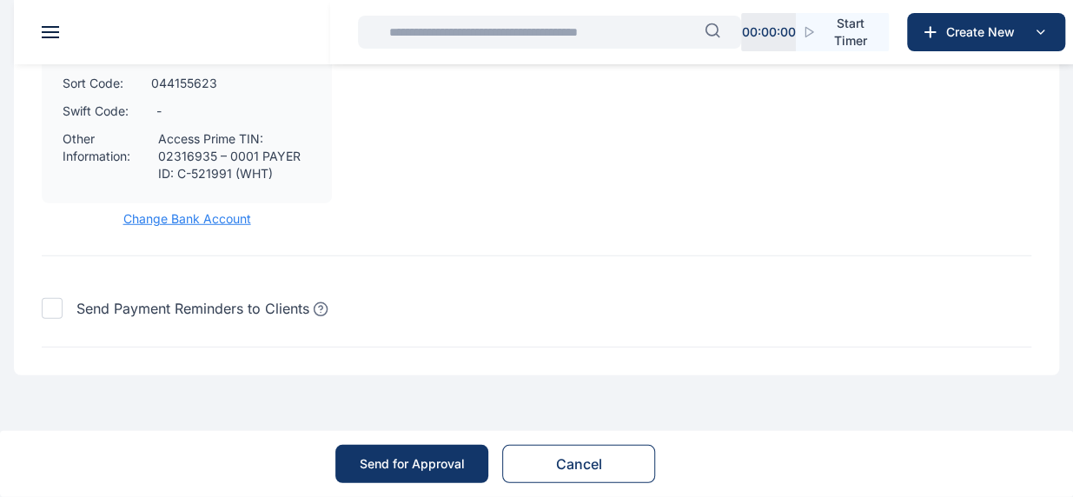
click at [372, 457] on div "Send for Approval" at bounding box center [412, 463] width 105 height 17
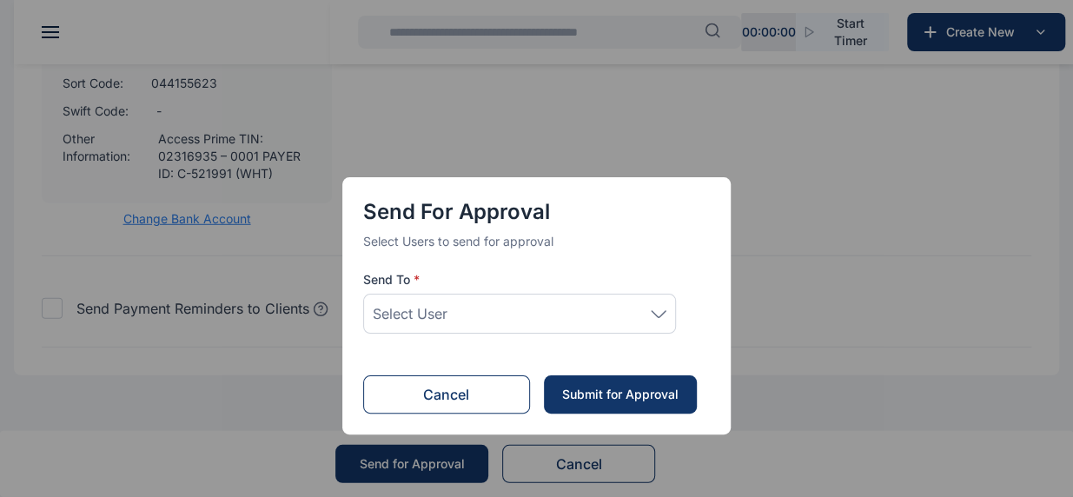
click at [506, 326] on div "Select User" at bounding box center [519, 314] width 313 height 40
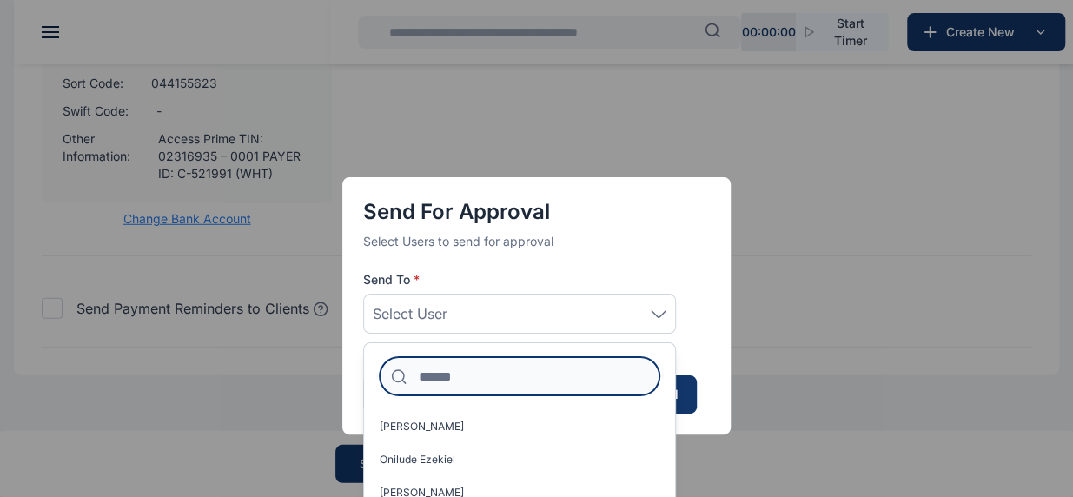
click at [462, 371] on input at bounding box center [520, 376] width 280 height 38
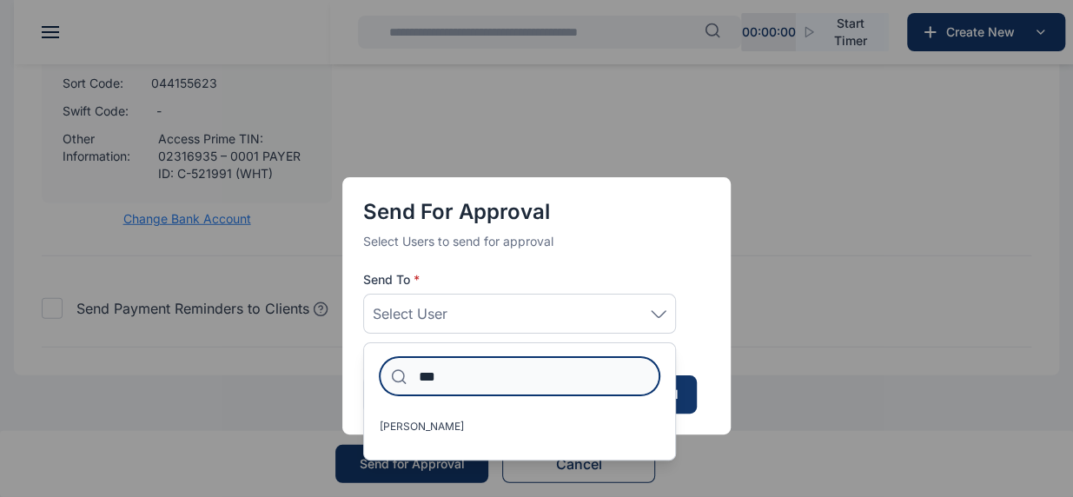
type input "***"
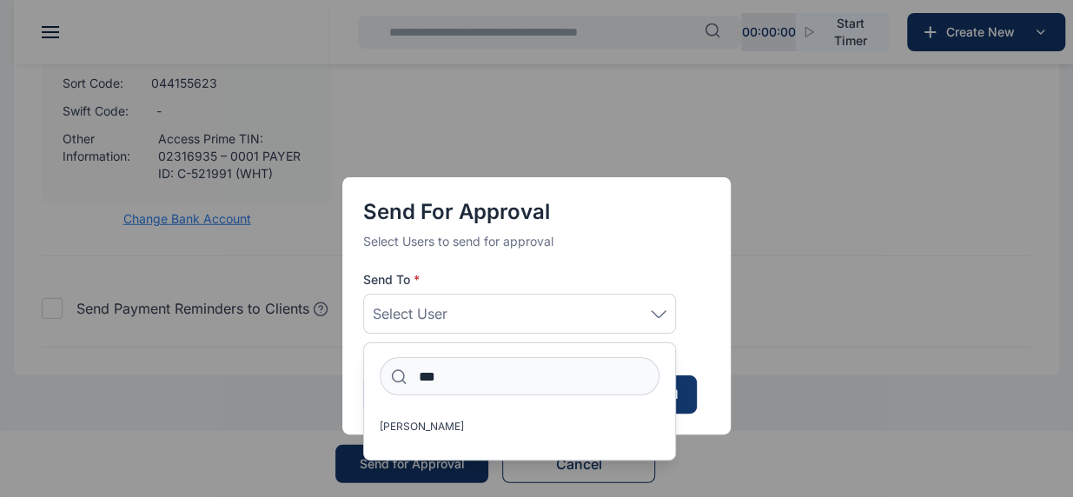
click at [389, 440] on div "[PERSON_NAME]" at bounding box center [519, 429] width 311 height 33
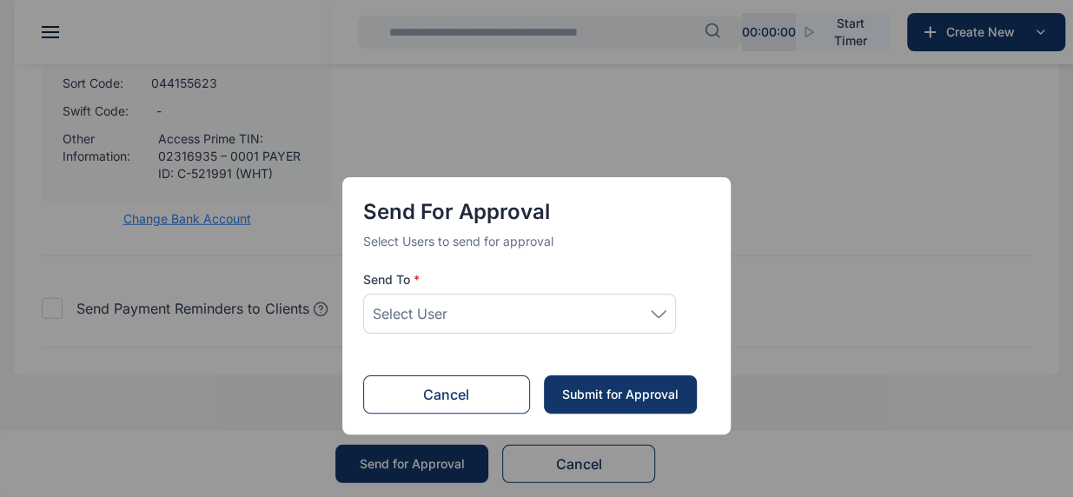
click at [546, 310] on div "Select User" at bounding box center [520, 313] width 294 height 21
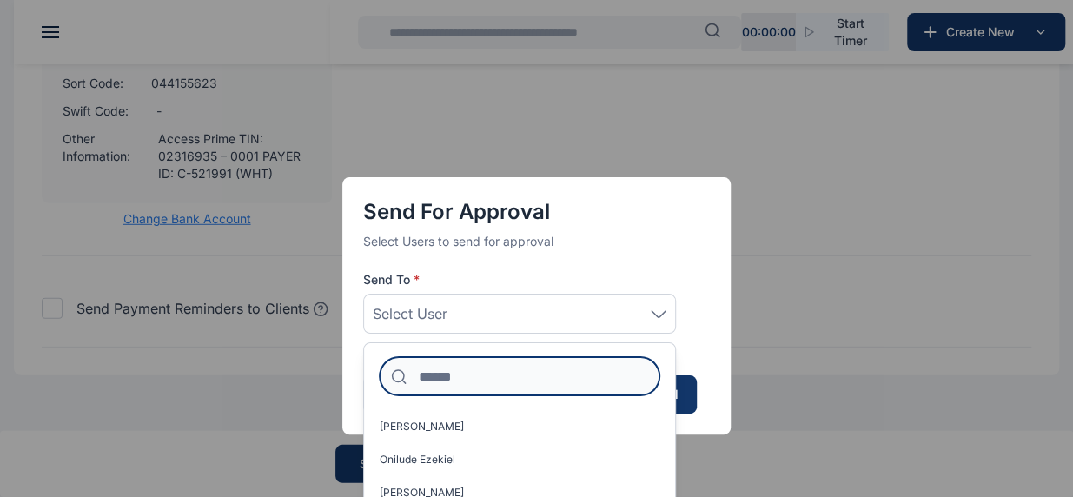
click at [452, 383] on input at bounding box center [520, 376] width 280 height 38
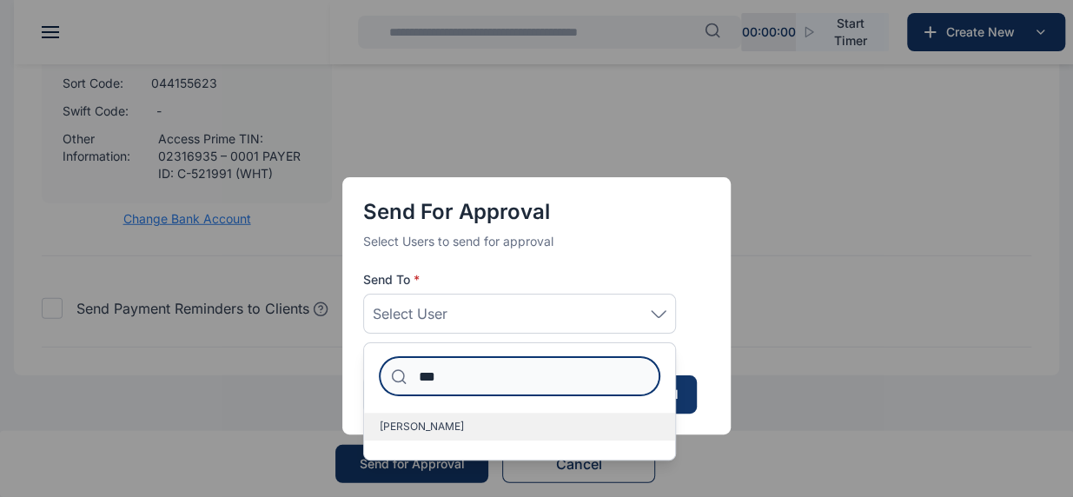
type input "***"
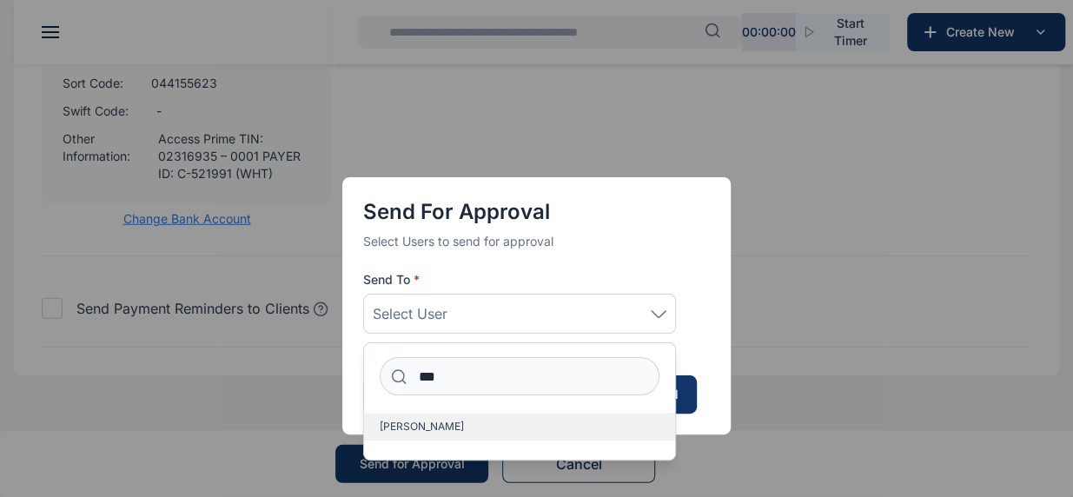
click at [415, 422] on span "[PERSON_NAME]" at bounding box center [422, 427] width 84 height 14
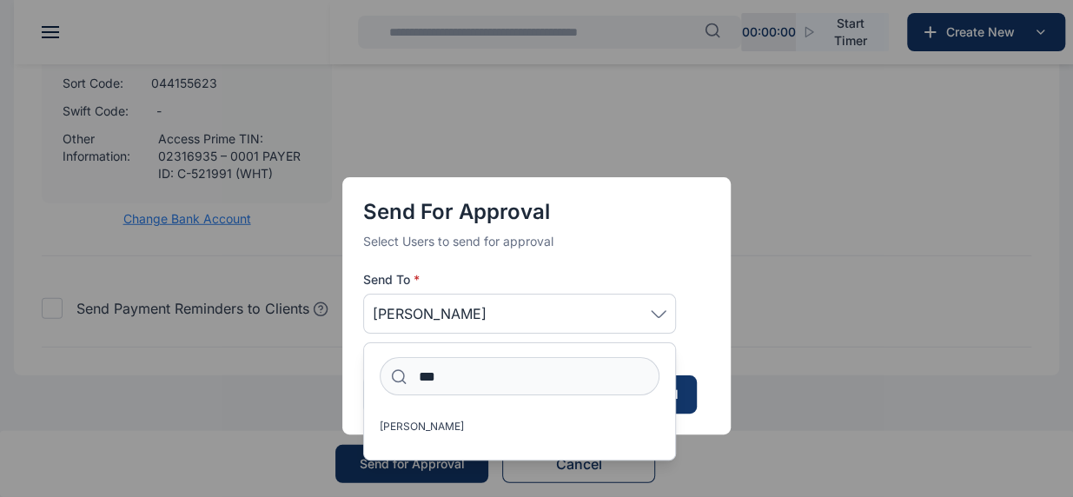
click at [691, 387] on button "Submit for Approval" at bounding box center [620, 394] width 153 height 38
